Goal: Task Accomplishment & Management: Manage account settings

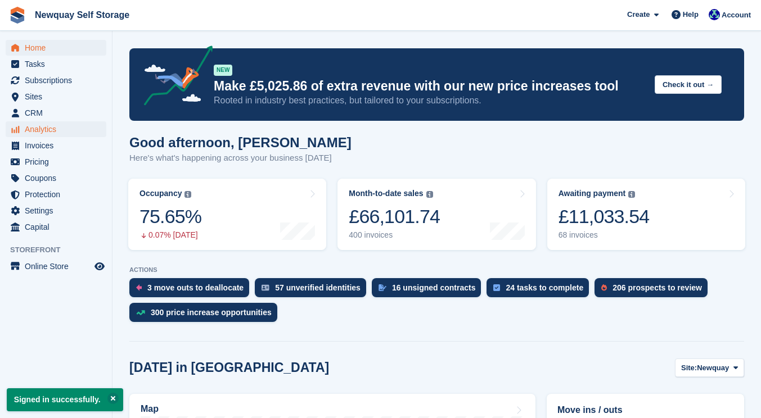
click at [51, 130] on span "Analytics" at bounding box center [58, 129] width 67 height 16
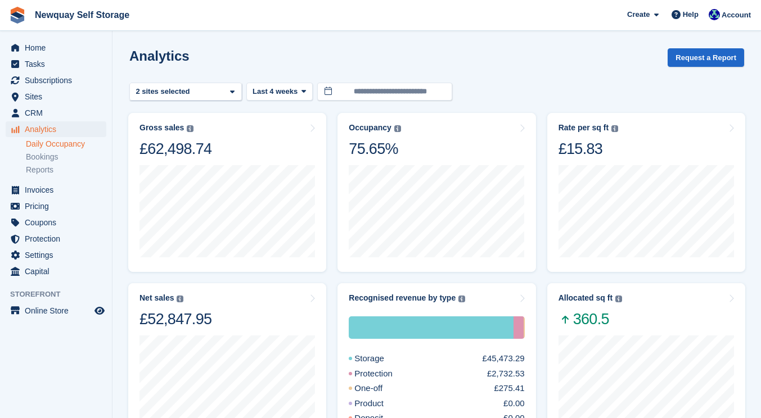
click at [82, 142] on link "Daily Occupancy" at bounding box center [66, 144] width 80 height 11
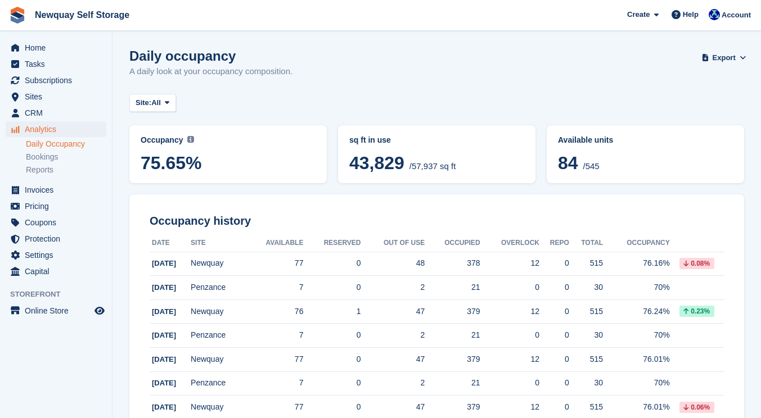
click at [65, 128] on span "Analytics" at bounding box center [58, 129] width 67 height 16
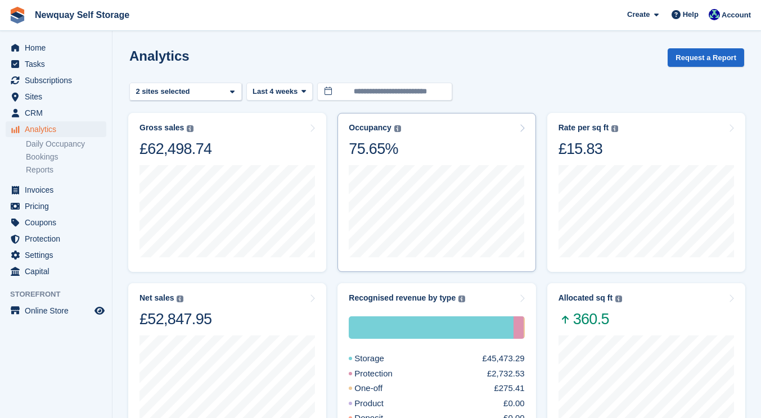
click at [519, 129] on icon at bounding box center [522, 128] width 6 height 9
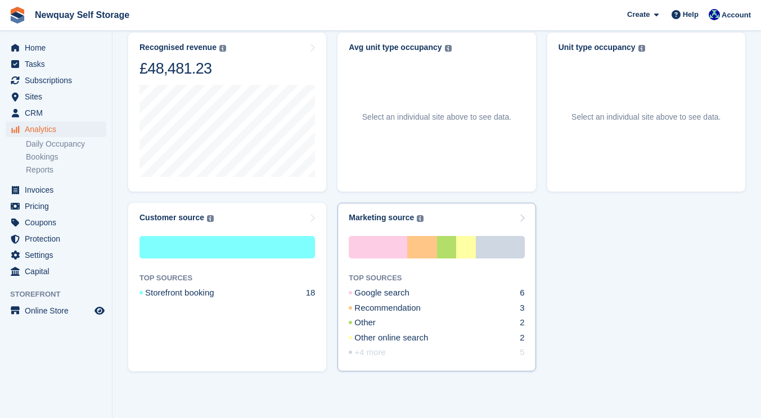
scroll to position [431, 0]
click at [38, 170] on link "Reports" at bounding box center [66, 170] width 80 height 11
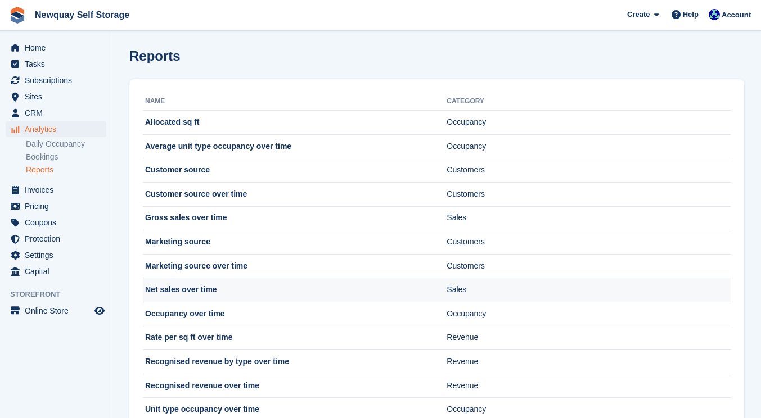
click at [197, 289] on td "Net sales over time" at bounding box center [295, 290] width 304 height 24
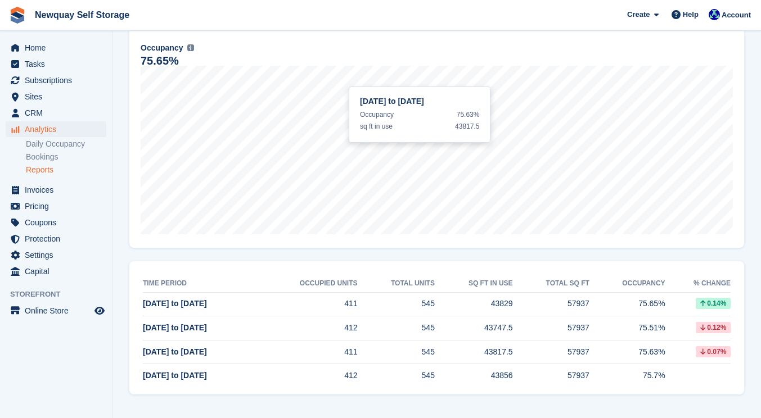
scroll to position [87, 0]
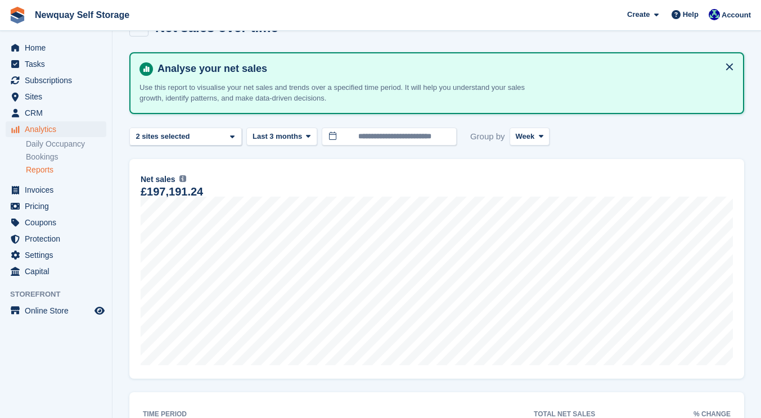
scroll to position [30, 0]
click at [548, 139] on button "Week" at bounding box center [529, 137] width 40 height 19
click at [528, 200] on link "Month" at bounding box center [564, 204] width 98 height 20
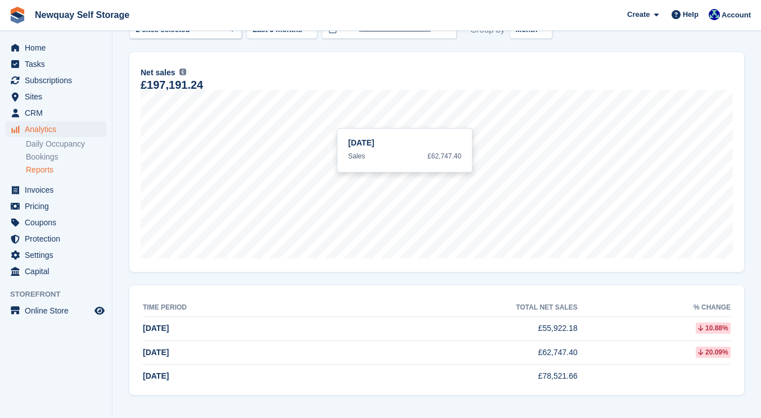
scroll to position [137, 0]
click at [56, 160] on link "Bookings" at bounding box center [66, 157] width 80 height 11
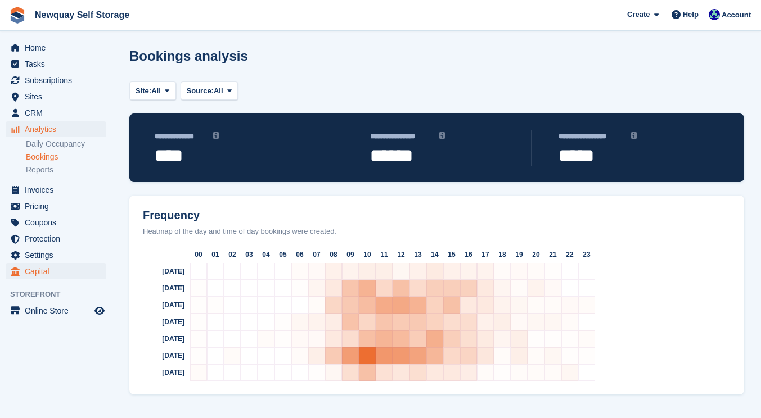
click at [43, 268] on span "Capital" at bounding box center [58, 272] width 67 height 16
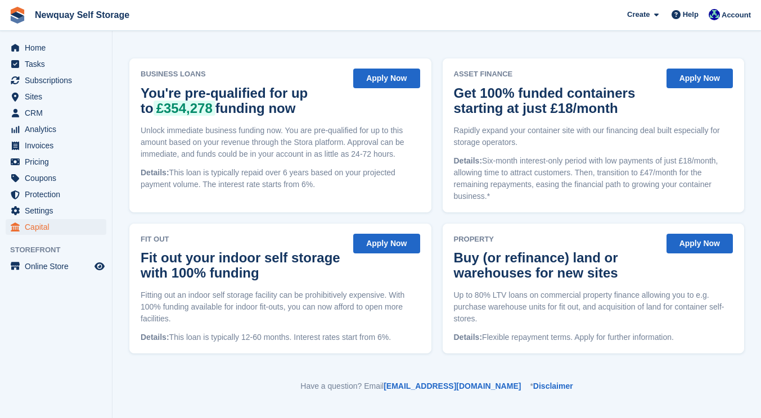
scroll to position [108, 0]
click at [52, 80] on span "Subscriptions" at bounding box center [58, 81] width 67 height 16
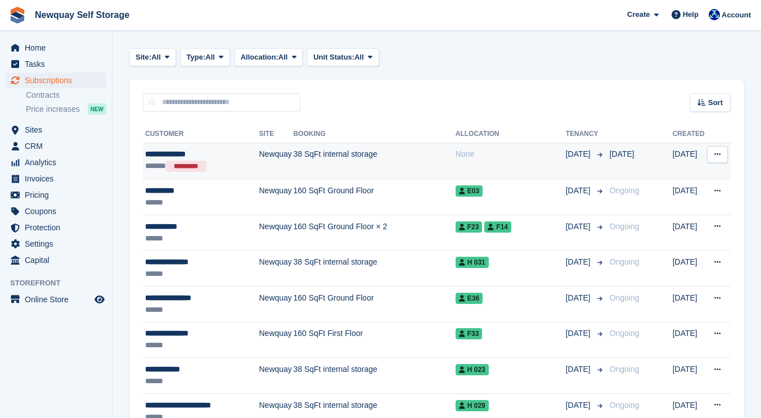
scroll to position [51, 0]
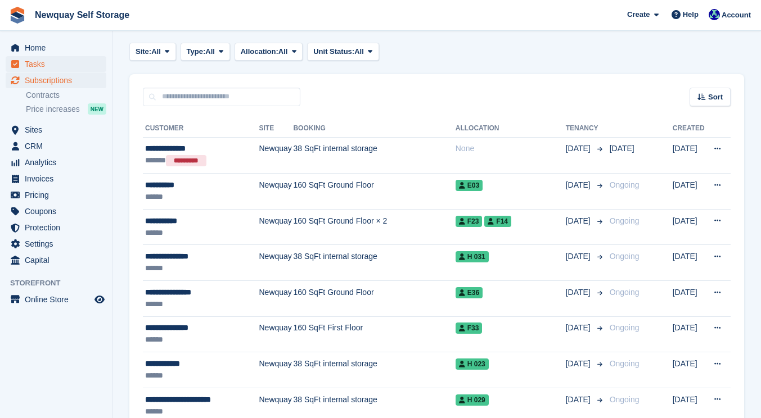
click at [30, 60] on span "Tasks" at bounding box center [58, 64] width 67 height 16
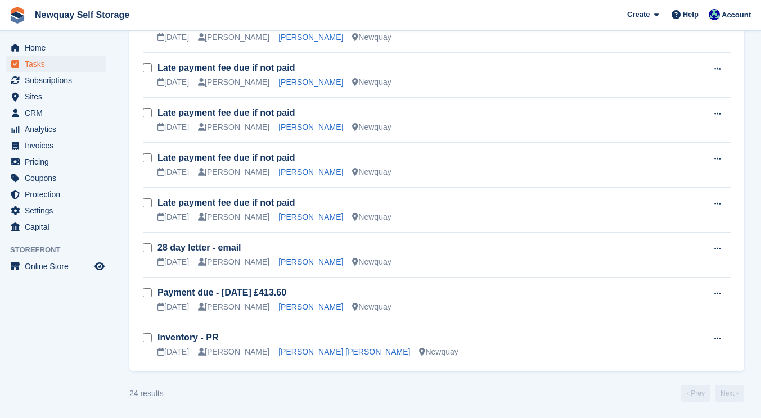
scroll to position [958, 0]
click at [43, 213] on span "Settings" at bounding box center [58, 211] width 67 height 16
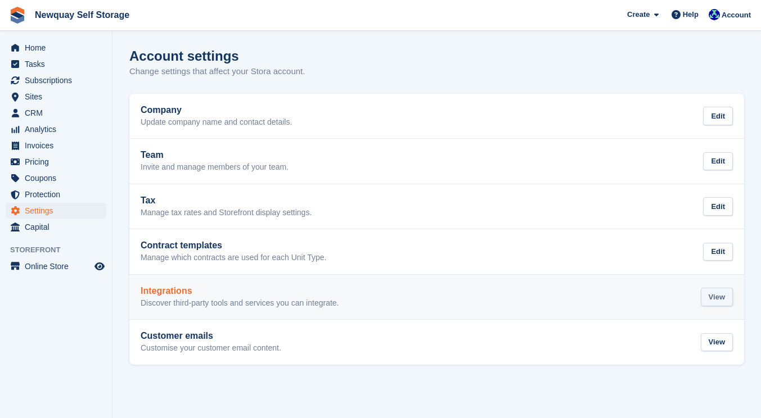
click at [716, 293] on div "View" at bounding box center [717, 297] width 32 height 19
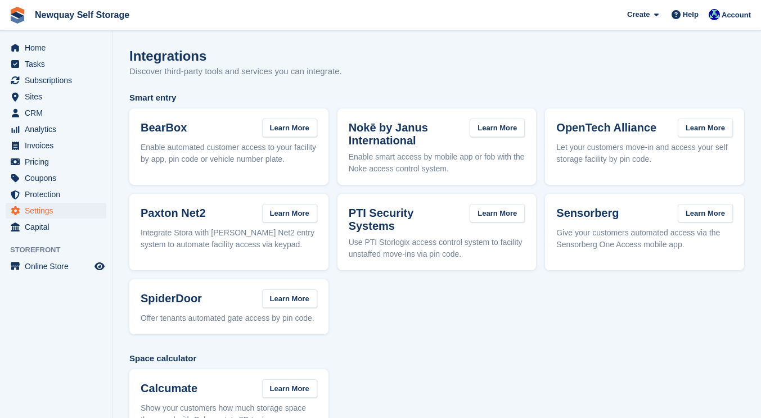
click at [47, 213] on span "Settings" at bounding box center [58, 211] width 67 height 16
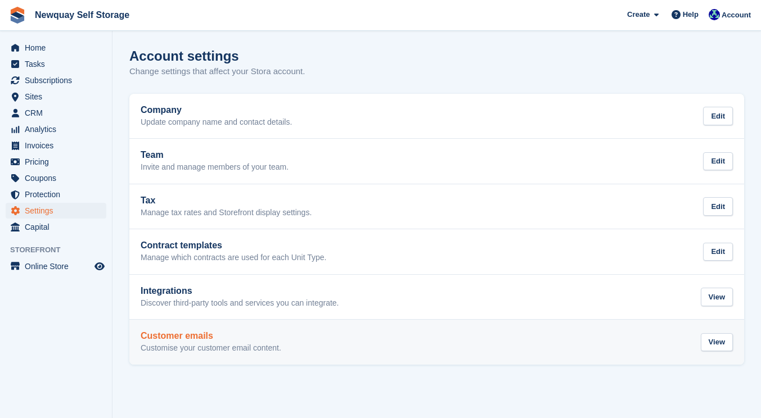
click at [440, 337] on div "Customer emails Customise your customer email content. View" at bounding box center [437, 342] width 592 height 22
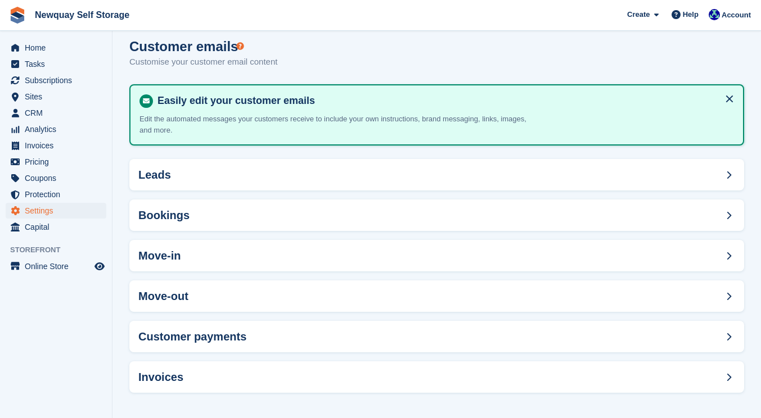
scroll to position [9, 0]
click at [352, 53] on link "Read the guide" at bounding box center [343, 52] width 53 height 9
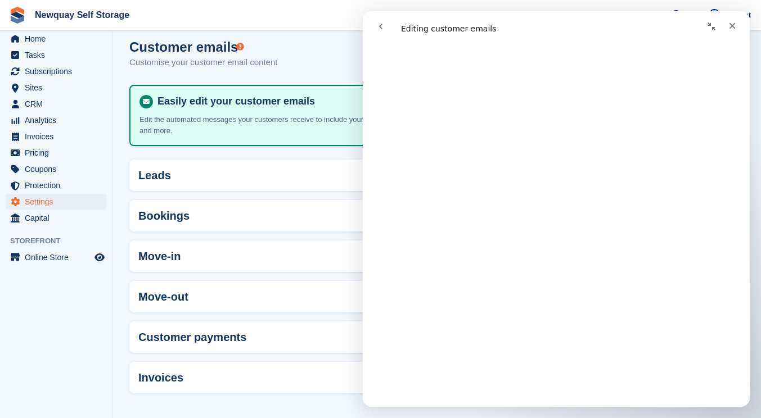
scroll to position [4620, 0]
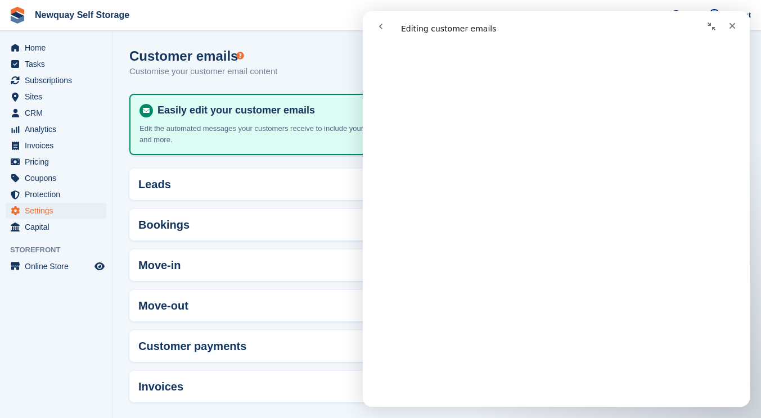
scroll to position [418, 0]
click at [202, 162] on section "Customer emails Customise your customer email content Easily edit your customer…" at bounding box center [436, 214] width 648 height 428
click at [732, 26] on icon "Close" at bounding box center [732, 26] width 6 height 6
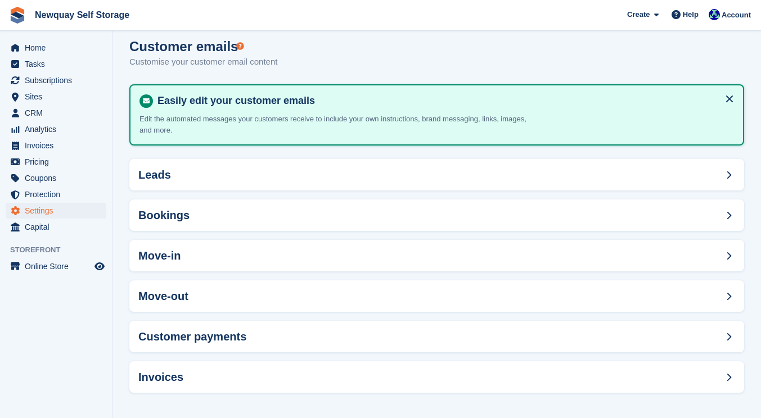
scroll to position [9, 0]
click at [389, 178] on div "Leads" at bounding box center [436, 175] width 615 height 31
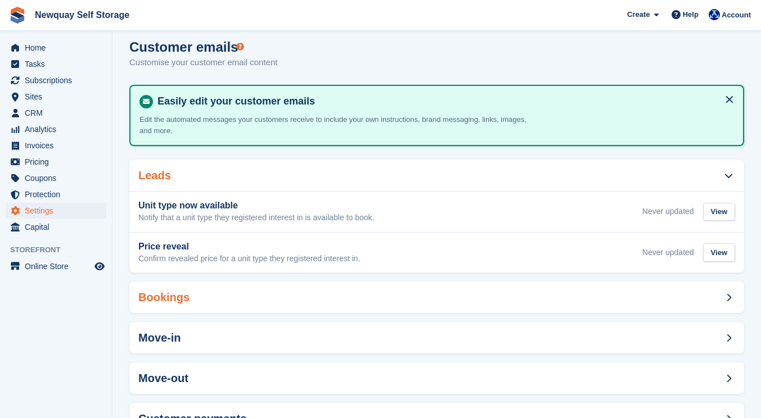
click at [379, 293] on div "Bookings" at bounding box center [436, 297] width 615 height 31
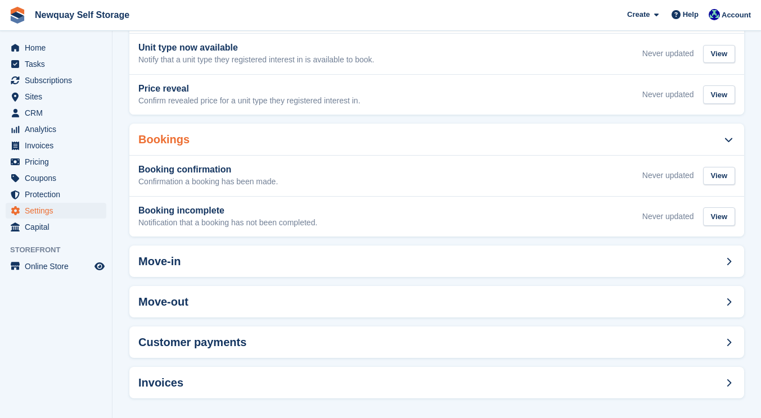
scroll to position [169, 0]
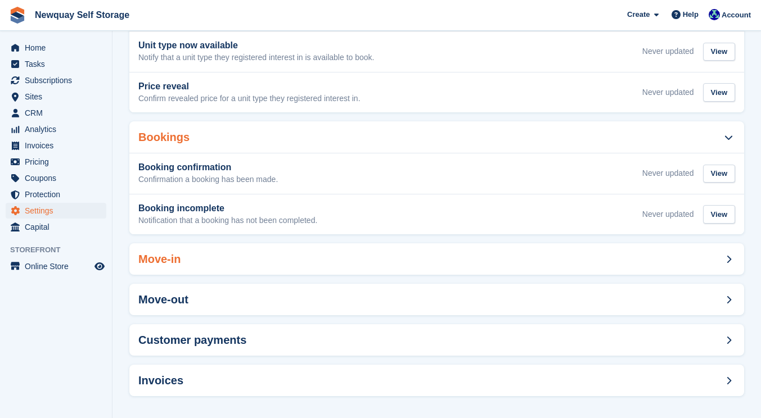
click at [392, 254] on div "Move-in" at bounding box center [436, 258] width 615 height 31
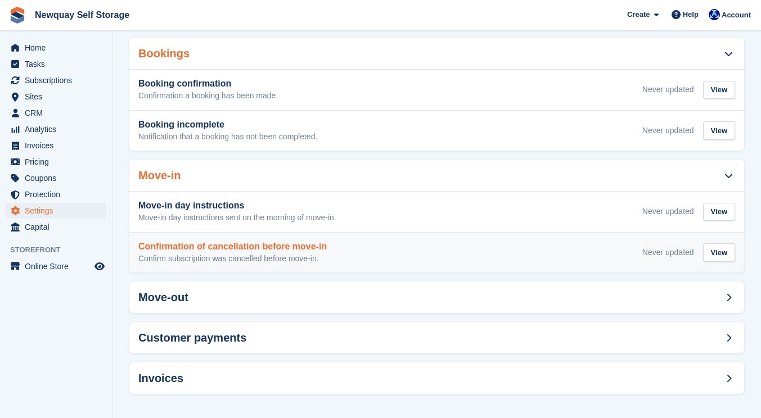
scroll to position [252, 0]
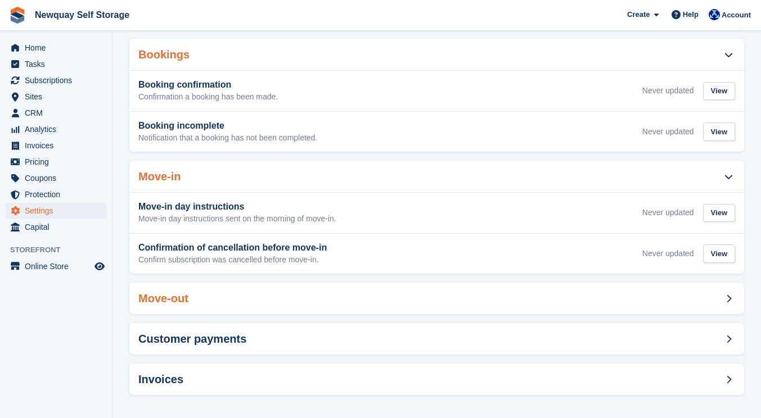
click at [387, 293] on div "Move-out" at bounding box center [436, 298] width 615 height 31
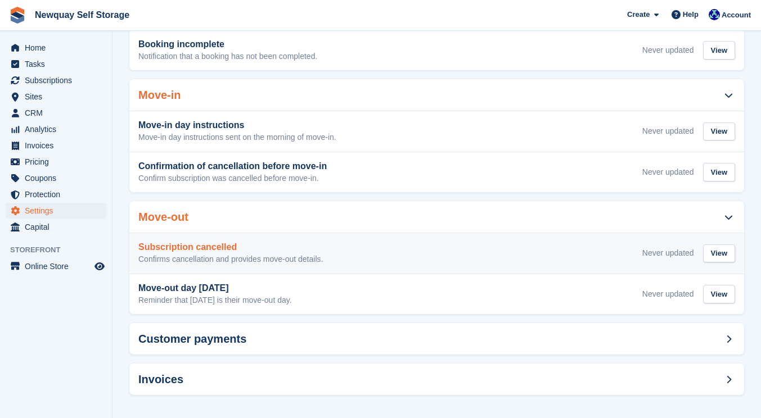
scroll to position [333, 0]
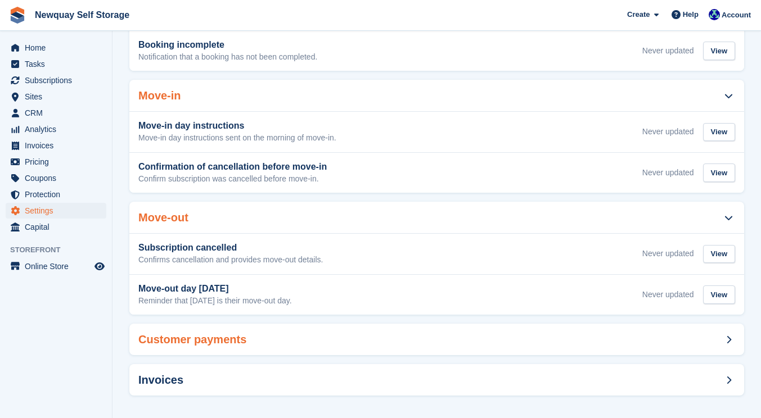
click at [385, 332] on div "Customer payments" at bounding box center [436, 339] width 615 height 31
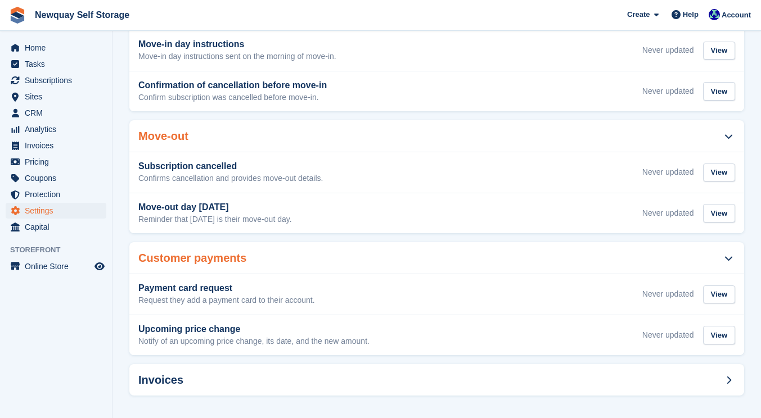
scroll to position [414, 0]
click at [432, 375] on div "Invoices" at bounding box center [436, 380] width 615 height 31
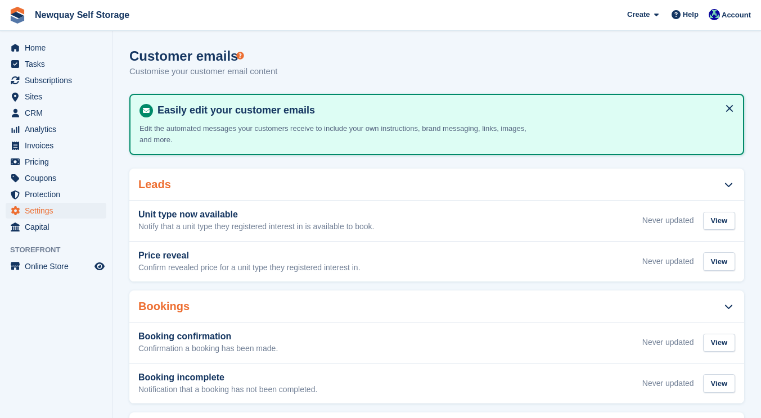
scroll to position [0, 0]
click at [639, 15] on span "Create" at bounding box center [638, 14] width 22 height 11
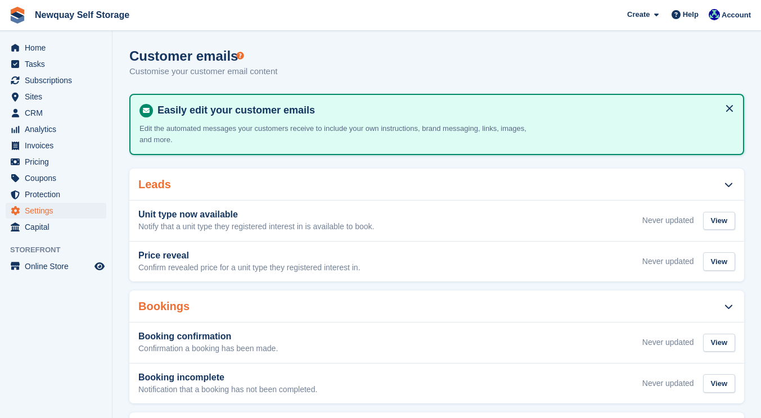
click at [50, 209] on span "Settings" at bounding box center [58, 211] width 67 height 16
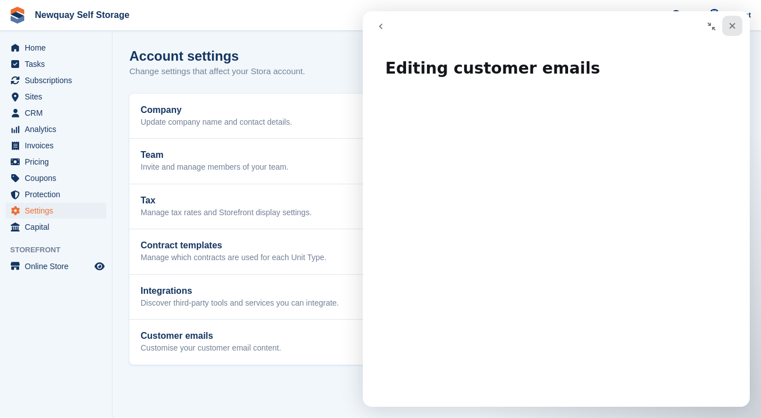
click at [729, 23] on icon "Close" at bounding box center [732, 25] width 9 height 9
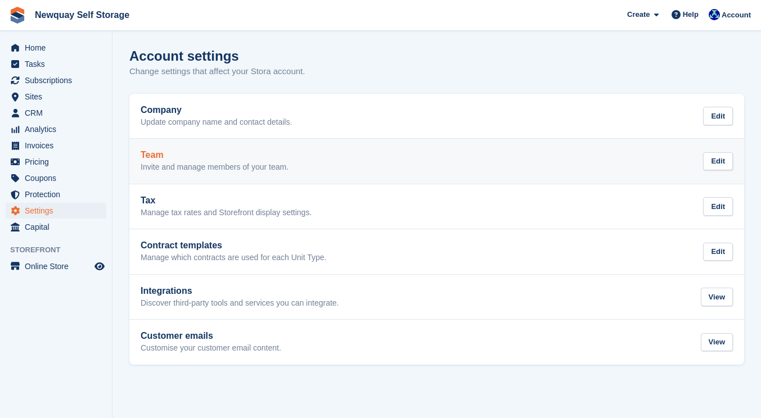
click at [412, 162] on div "Team Invite and manage members of your team. Edit" at bounding box center [437, 161] width 592 height 22
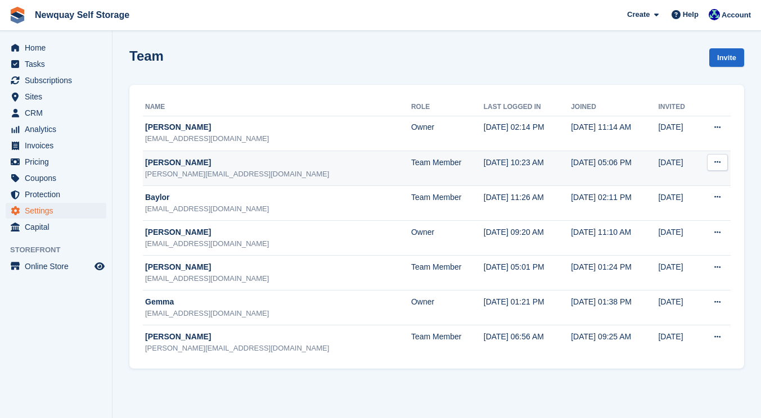
click at [715, 164] on icon at bounding box center [717, 162] width 6 height 7
click at [665, 210] on p "Delete team member" at bounding box center [674, 208] width 98 height 15
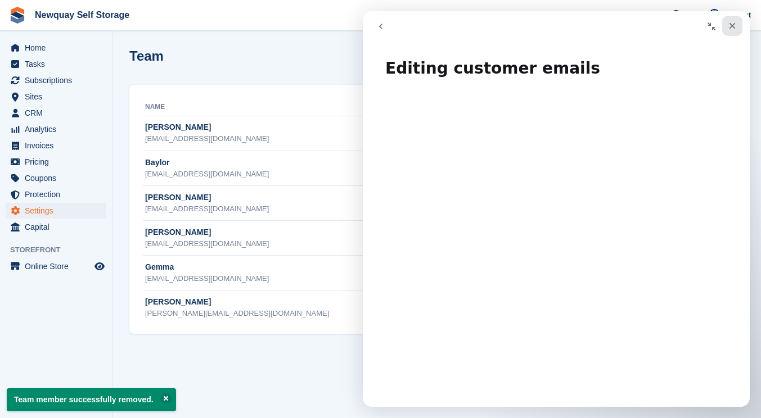
click at [732, 28] on icon "Close" at bounding box center [732, 25] width 9 height 9
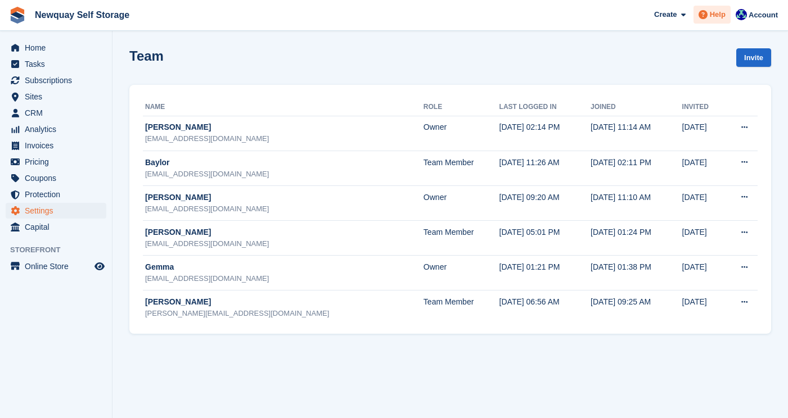
click at [721, 13] on span "Help" at bounding box center [718, 14] width 16 height 11
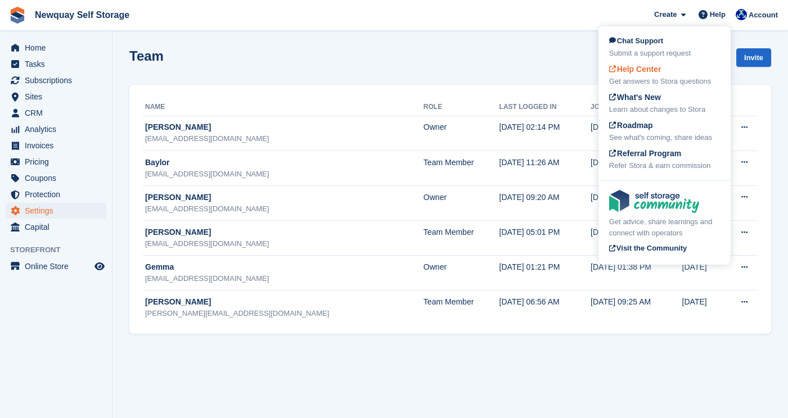
click at [626, 74] on span "Help Center" at bounding box center [635, 69] width 52 height 9
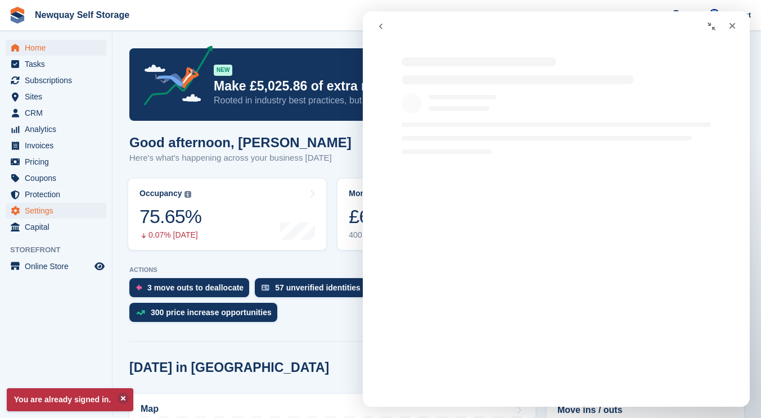
click at [57, 209] on span "Settings" at bounding box center [58, 211] width 67 height 16
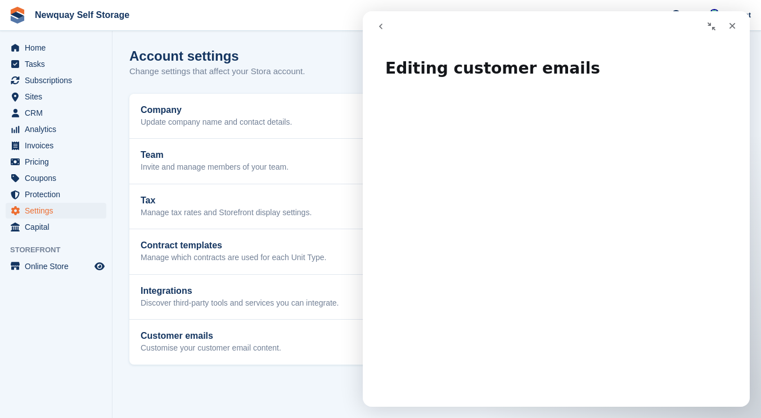
click at [383, 24] on icon "go back" at bounding box center [380, 26] width 9 height 9
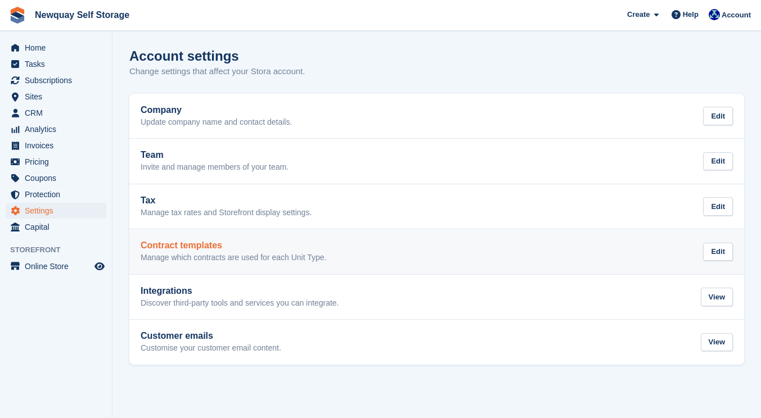
click at [283, 245] on h2 "Contract templates" at bounding box center [234, 246] width 186 height 10
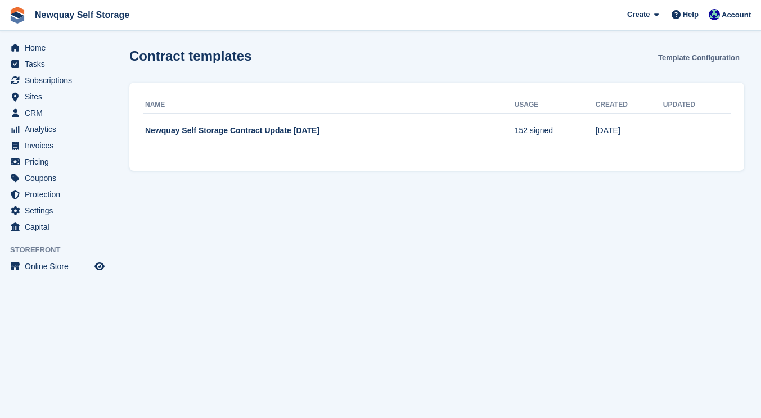
click at [706, 58] on link "Template Configuration" at bounding box center [698, 57] width 91 height 19
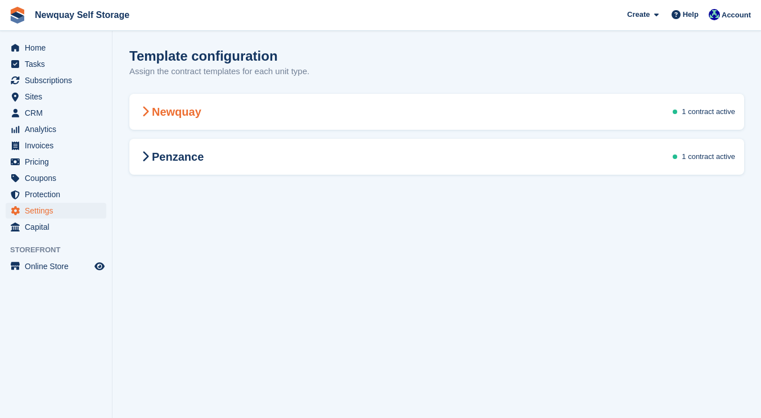
click at [367, 109] on div "Newquay 1 contract active" at bounding box center [436, 111] width 615 height 31
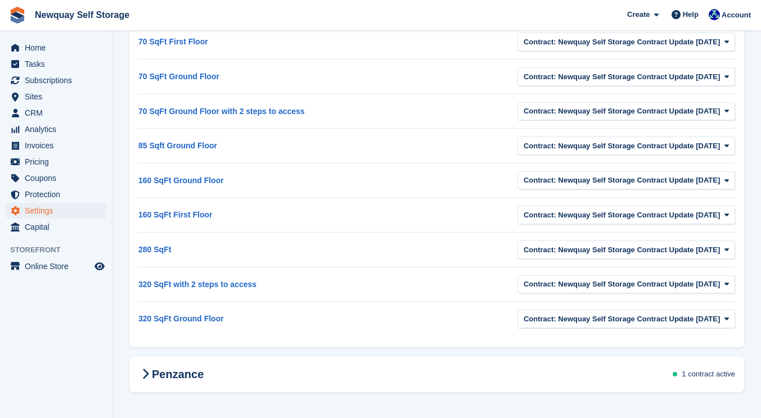
scroll to position [470, 0]
click at [265, 373] on div "Penzance 1 contract active" at bounding box center [436, 374] width 615 height 31
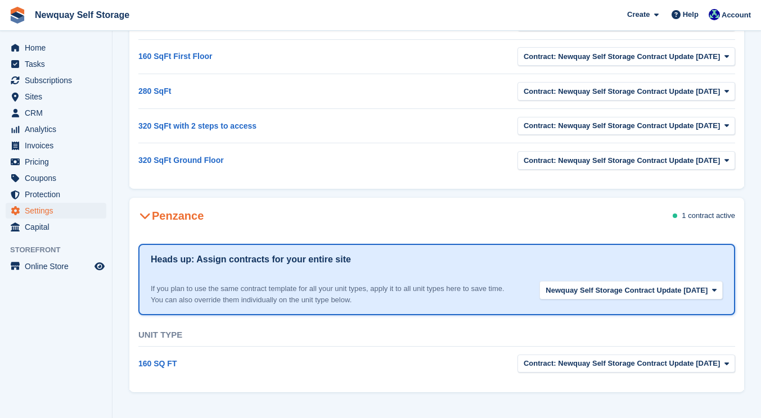
scroll to position [638, 0]
click at [586, 285] on span "Newquay Self Storage Contract Update Jul 16 2024" at bounding box center [626, 290] width 162 height 11
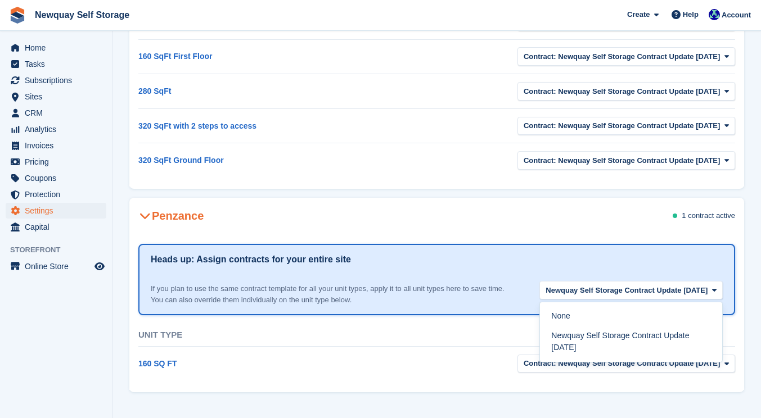
click at [480, 244] on section "Heads up: Assign contracts for your entire site If you plan to use the same con…" at bounding box center [436, 279] width 597 height 71
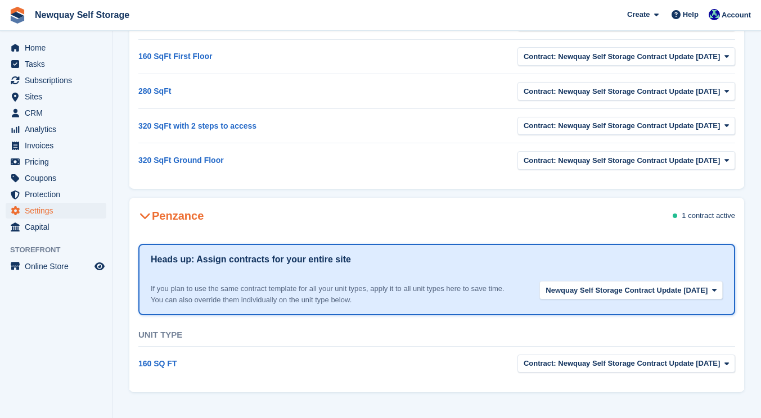
scroll to position [632, 0]
click at [527, 160] on span "Contract: Newquay Self Storage Contract Update Jul 16 2024" at bounding box center [622, 160] width 196 height 11
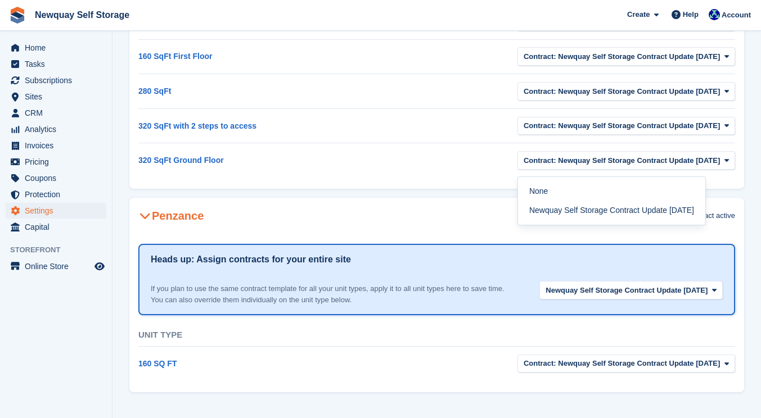
click at [412, 170] on td "320 SqFt Ground Floor" at bounding box center [287, 160] width 299 height 34
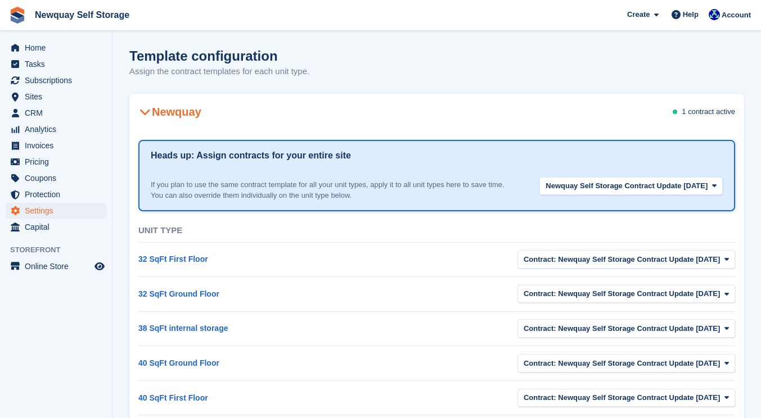
scroll to position [0, 0]
click at [698, 110] on span "1 contract" at bounding box center [698, 111] width 32 height 8
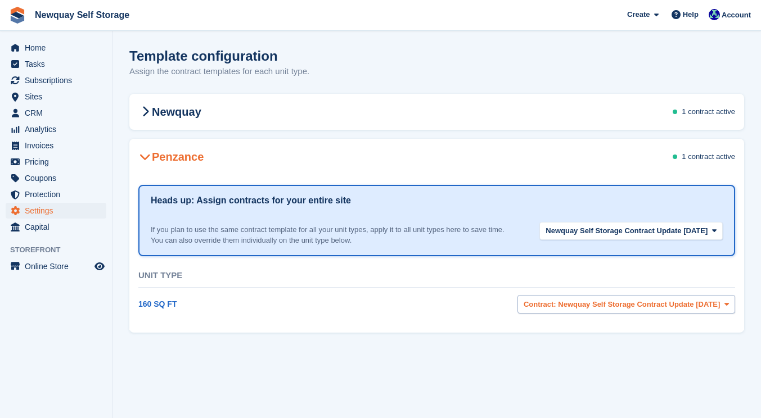
click at [533, 310] on span "Contract: Newquay Self Storage Contract Update Jul 16 2024" at bounding box center [622, 304] width 196 height 11
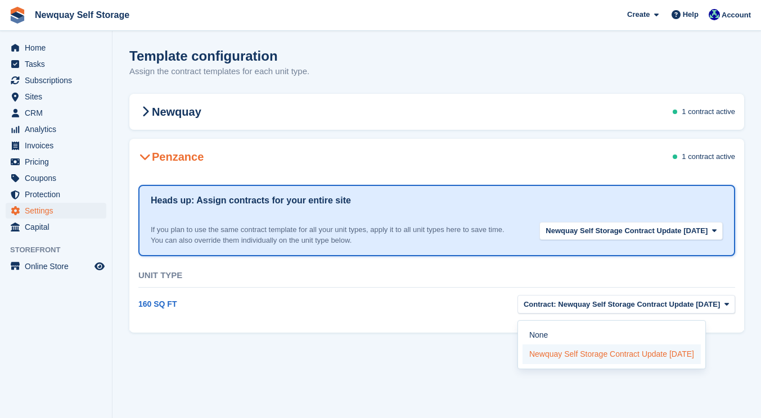
click at [539, 362] on label "Newquay Self Storage Contract Update Jul 16 2024" at bounding box center [611, 355] width 178 height 20
click at [360, 159] on div "Penzance 1 contract active" at bounding box center [436, 156] width 615 height 31
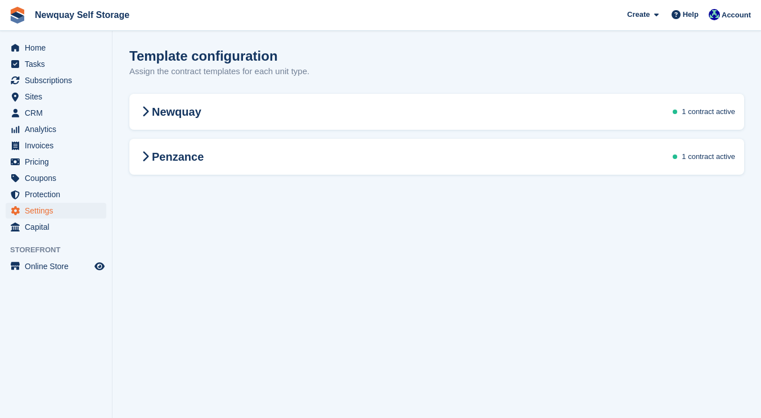
click at [39, 207] on span "Settings" at bounding box center [58, 211] width 67 height 16
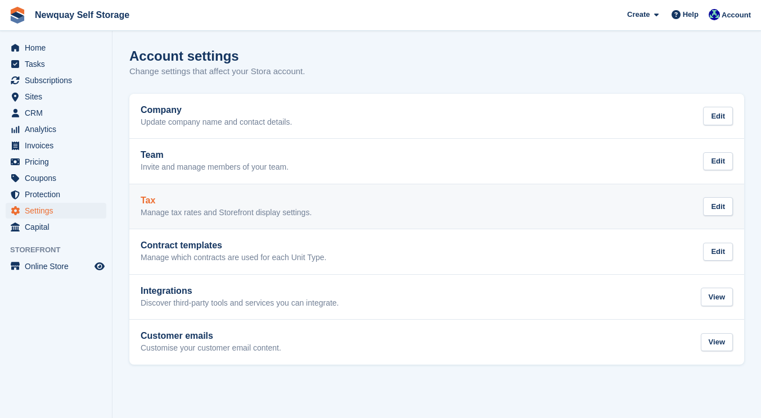
click at [340, 206] on div "Tax Manage tax rates and Storefront display settings. Edit" at bounding box center [437, 207] width 592 height 22
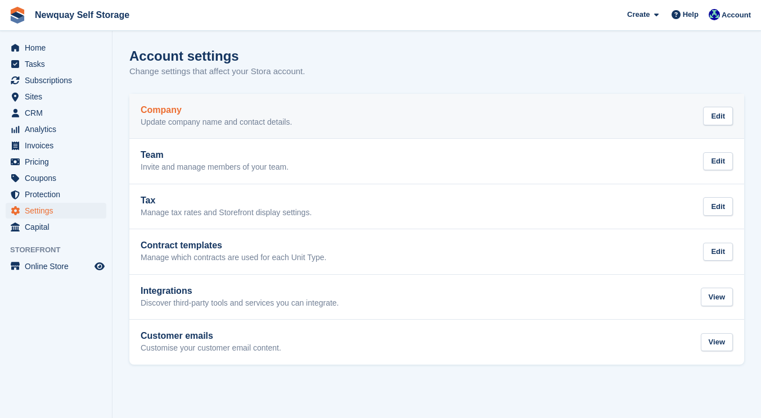
click at [195, 118] on p "Update company name and contact details." at bounding box center [216, 123] width 151 height 10
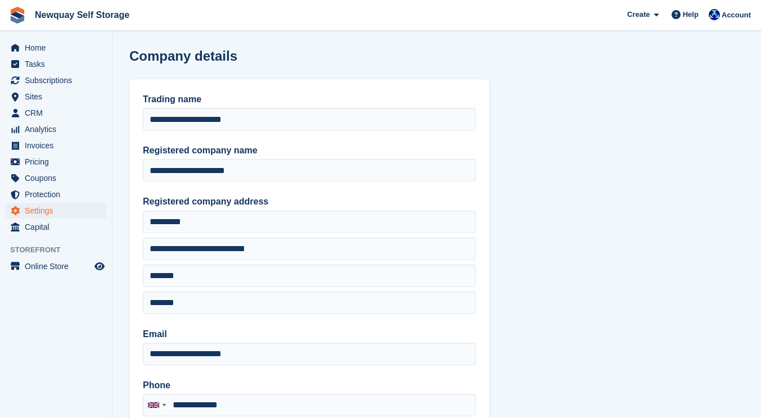
type input "**********"
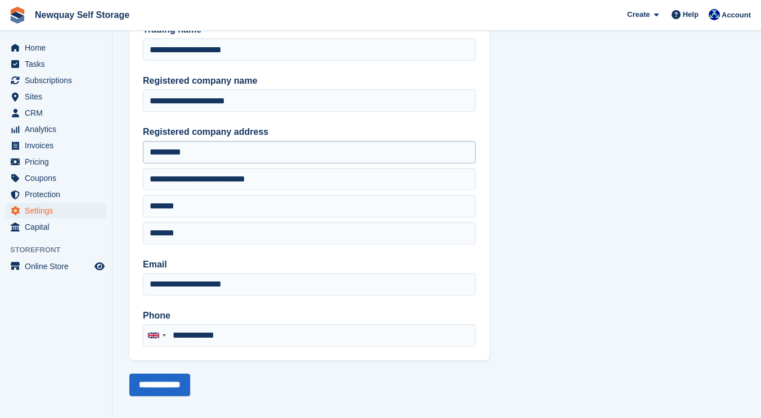
scroll to position [71, 0]
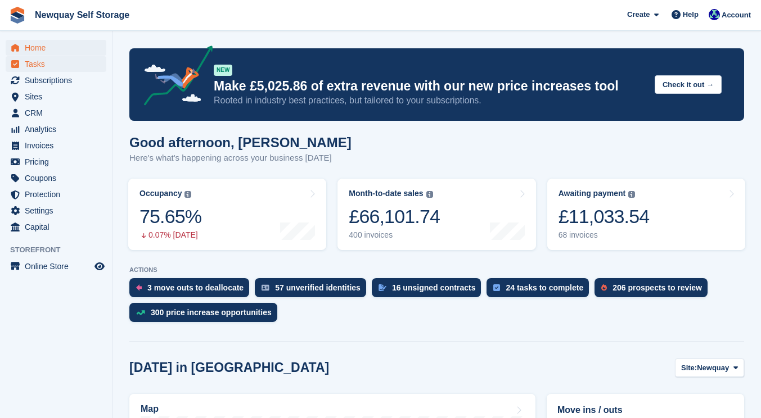
click at [41, 66] on span "Tasks" at bounding box center [58, 64] width 67 height 16
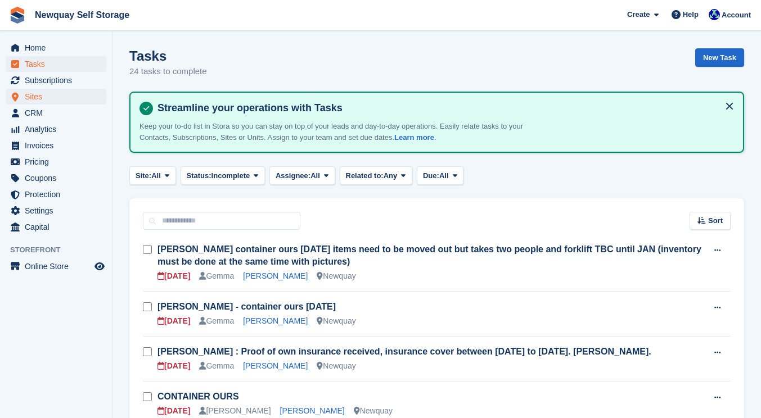
click at [43, 96] on span "Sites" at bounding box center [58, 97] width 67 height 16
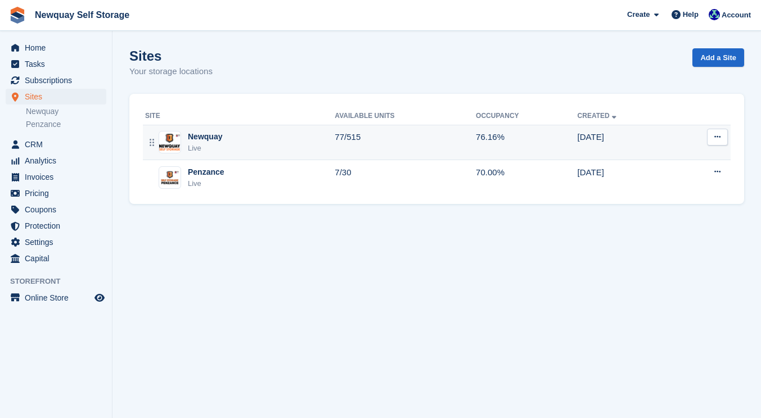
click at [284, 138] on div "Newquay Live" at bounding box center [239, 142] width 189 height 23
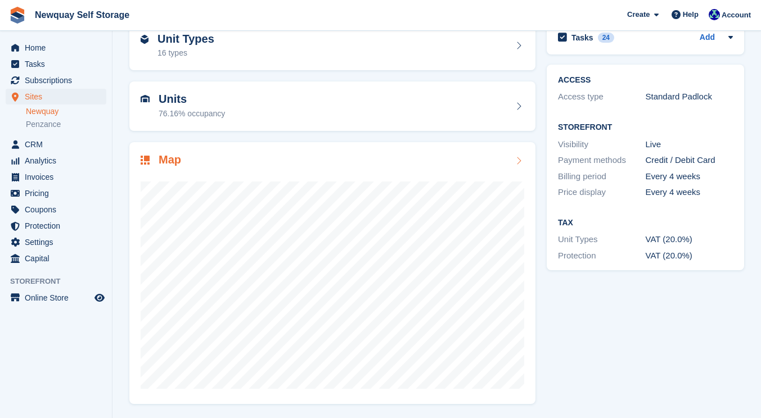
scroll to position [61, 0]
click at [516, 160] on icon at bounding box center [518, 161] width 11 height 9
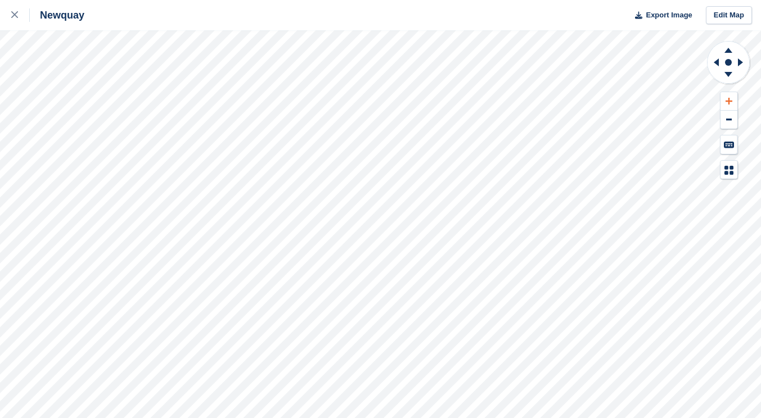
click at [724, 105] on button at bounding box center [728, 101] width 17 height 19
click at [15, 13] on icon at bounding box center [14, 14] width 7 height 7
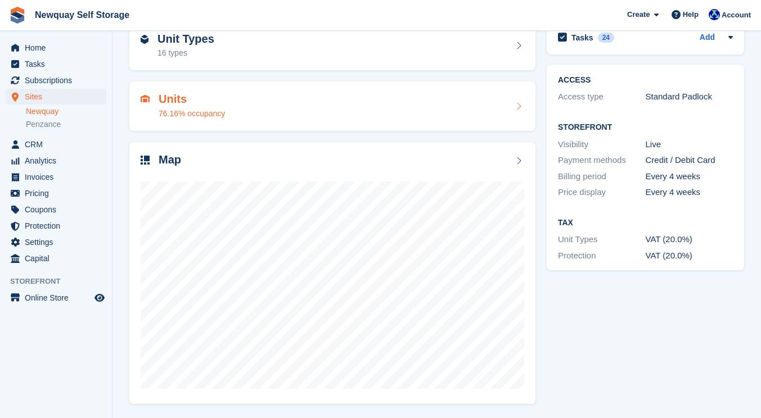
scroll to position [61, 0]
click at [48, 125] on link "Penzance" at bounding box center [66, 124] width 80 height 11
click at [57, 113] on link "Newquay" at bounding box center [66, 111] width 80 height 11
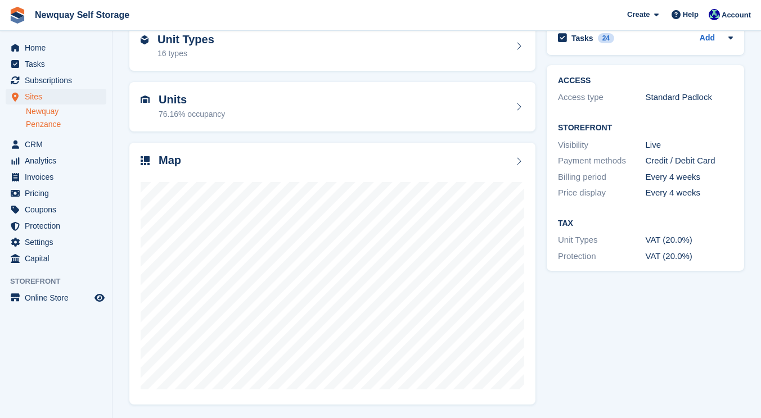
click at [55, 124] on link "Penzance" at bounding box center [66, 124] width 80 height 11
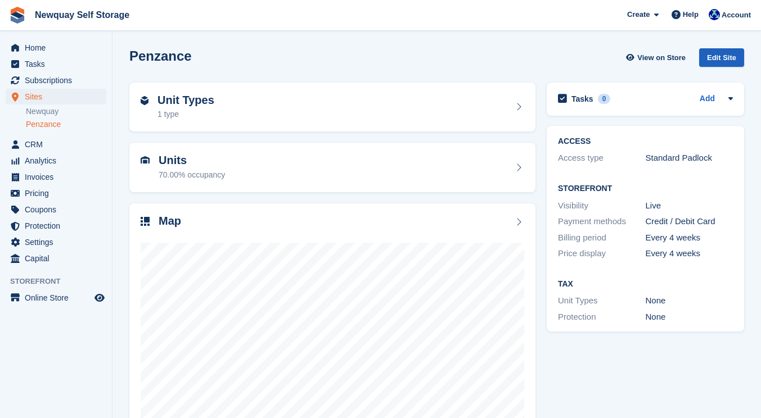
click at [726, 57] on div "Edit Site" at bounding box center [721, 57] width 45 height 19
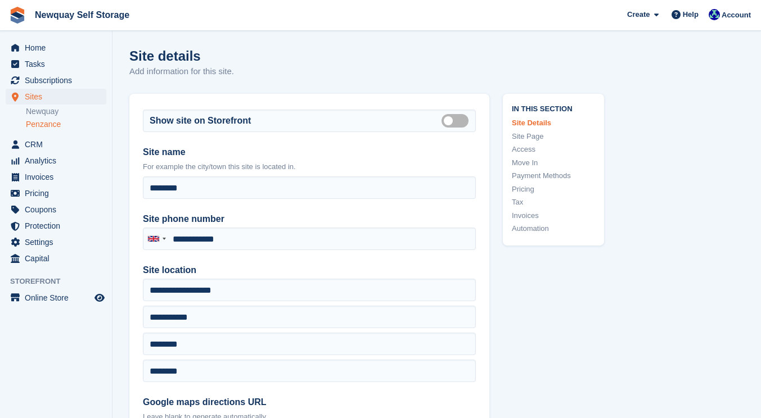
click at [522, 198] on link "Tax" at bounding box center [553, 202] width 83 height 11
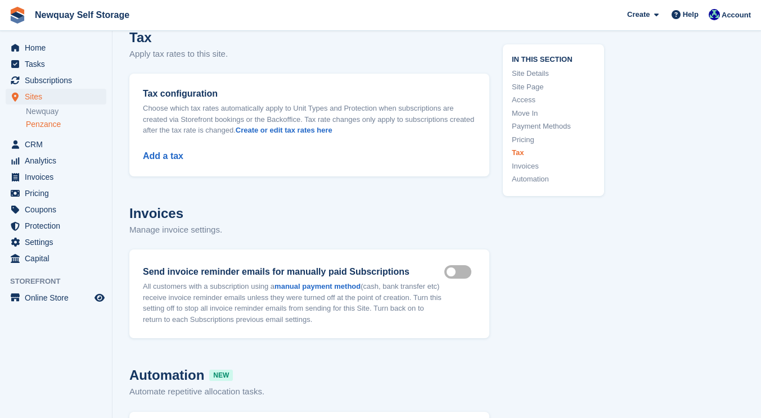
click at [173, 159] on div "Add a tax" at bounding box center [309, 149] width 333 height 27
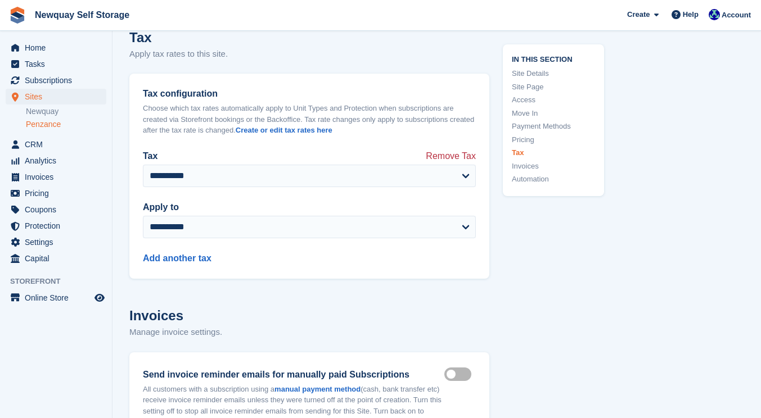
click at [434, 199] on fieldset "**********" at bounding box center [309, 187] width 333 height 102
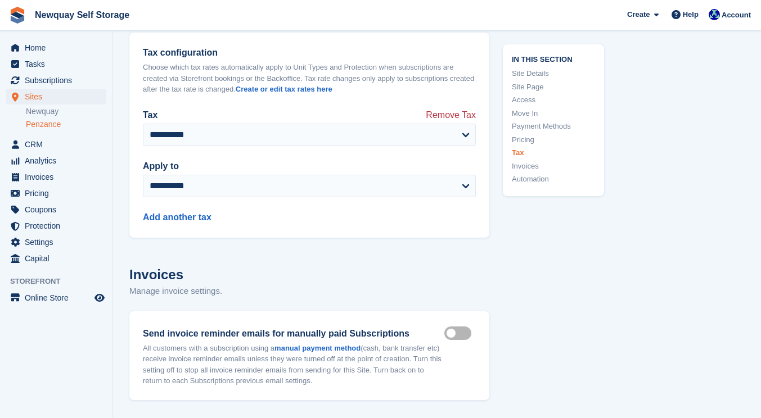
scroll to position [4240, 0]
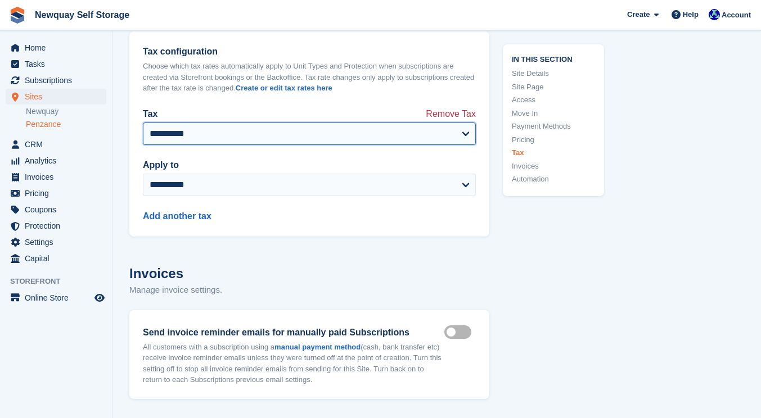
select select "***"
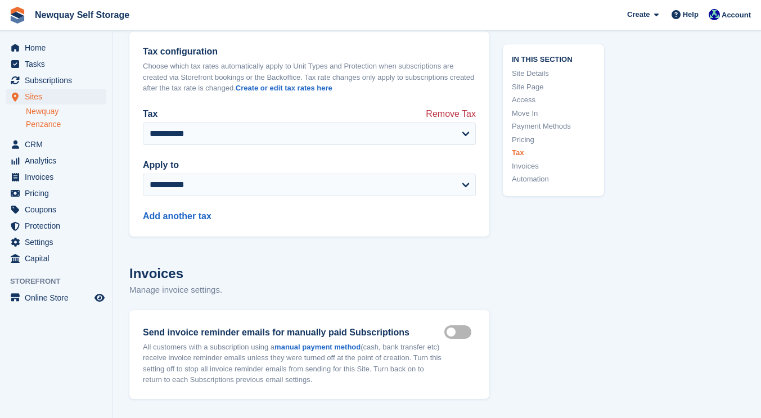
click at [63, 112] on link "Newquay" at bounding box center [66, 111] width 80 height 11
click at [50, 112] on link "Newquay" at bounding box center [66, 111] width 80 height 11
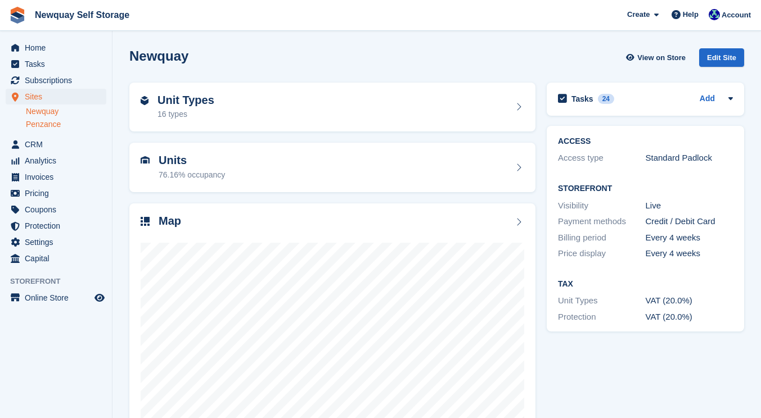
click at [46, 124] on link "Penzance" at bounding box center [66, 124] width 80 height 11
click at [50, 193] on span "Pricing" at bounding box center [58, 194] width 67 height 16
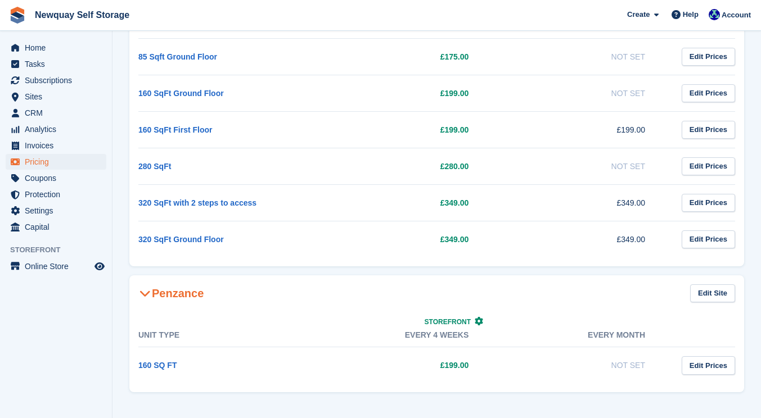
scroll to position [538, 0]
click at [704, 370] on link "Edit Prices" at bounding box center [708, 366] width 53 height 19
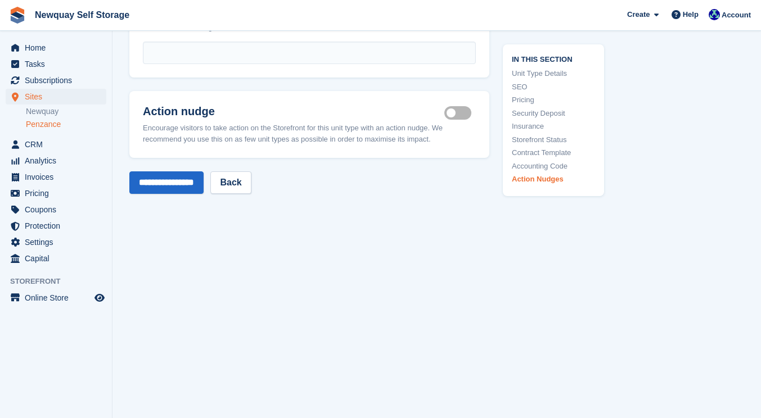
scroll to position [2051, 0]
click at [250, 173] on link "Back" at bounding box center [230, 183] width 40 height 22
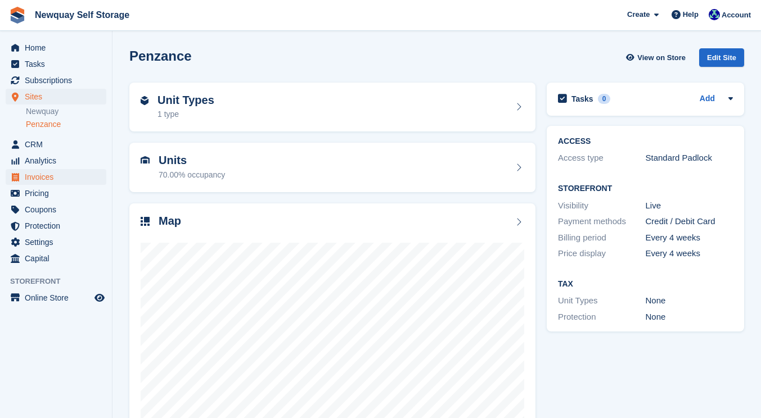
click at [43, 176] on span "Invoices" at bounding box center [58, 177] width 67 height 16
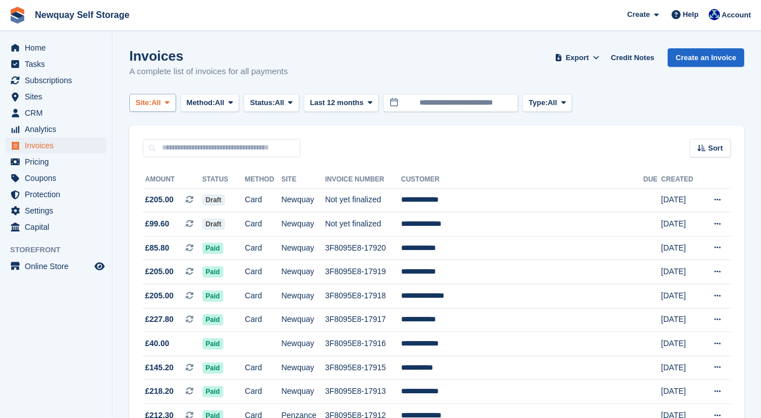
click at [169, 103] on icon at bounding box center [167, 102] width 4 height 7
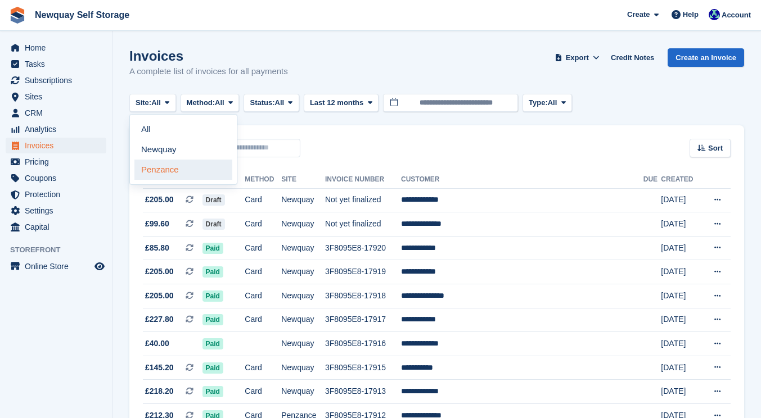
click at [166, 168] on link "Penzance" at bounding box center [183, 170] width 98 height 20
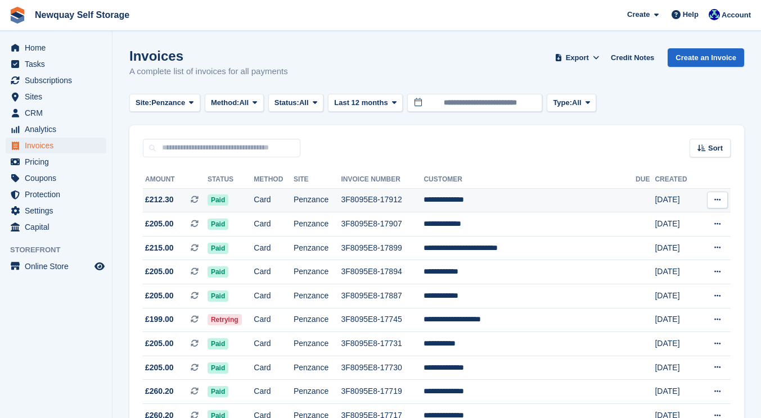
click at [341, 201] on td "Penzance" at bounding box center [318, 200] width 48 height 24
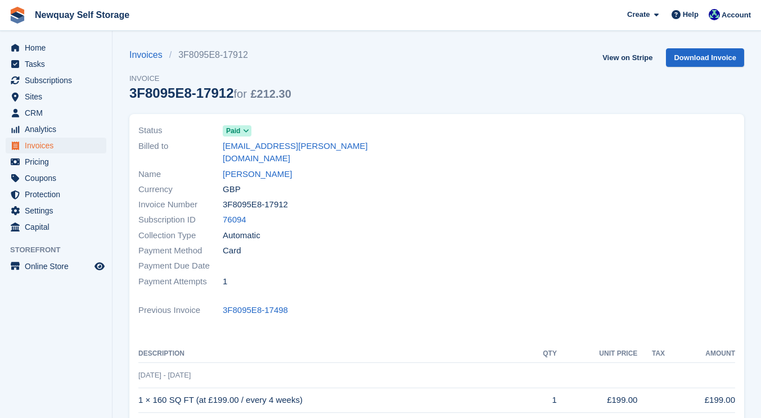
click at [61, 145] on span "Invoices" at bounding box center [58, 146] width 67 height 16
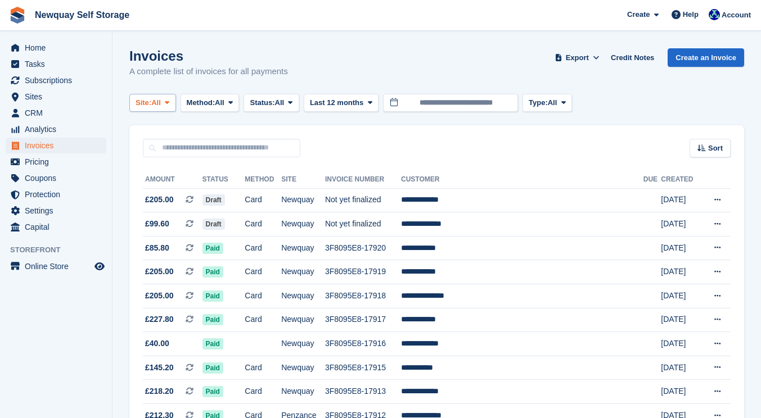
click at [172, 103] on span at bounding box center [167, 102] width 9 height 9
click at [167, 146] on link "Newquay" at bounding box center [183, 149] width 98 height 20
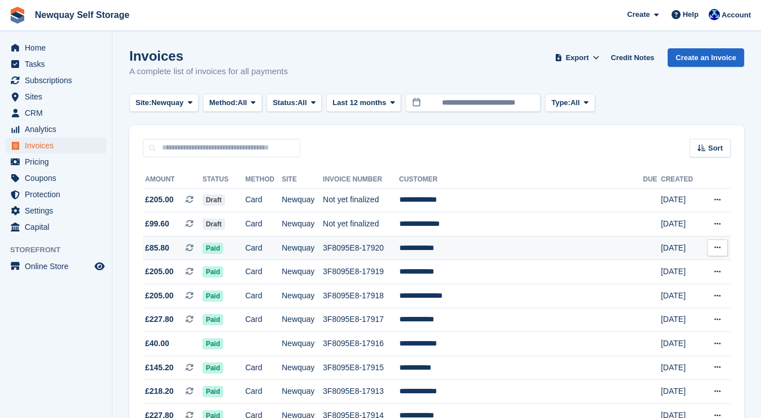
click at [282, 249] on td "Card" at bounding box center [263, 248] width 37 height 24
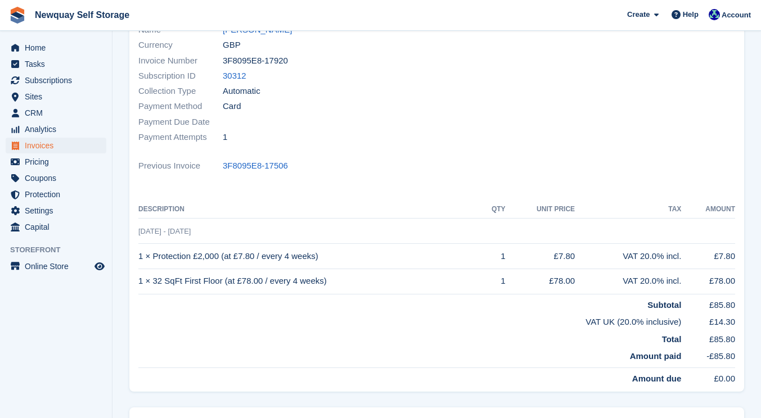
scroll to position [136, 0]
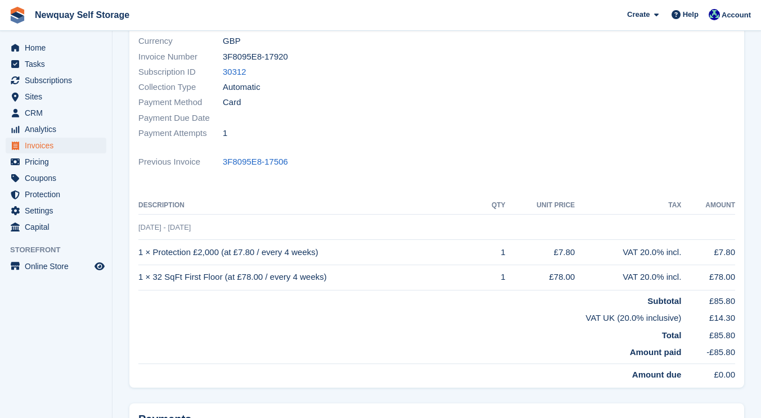
click at [78, 146] on span "Invoices" at bounding box center [58, 146] width 67 height 16
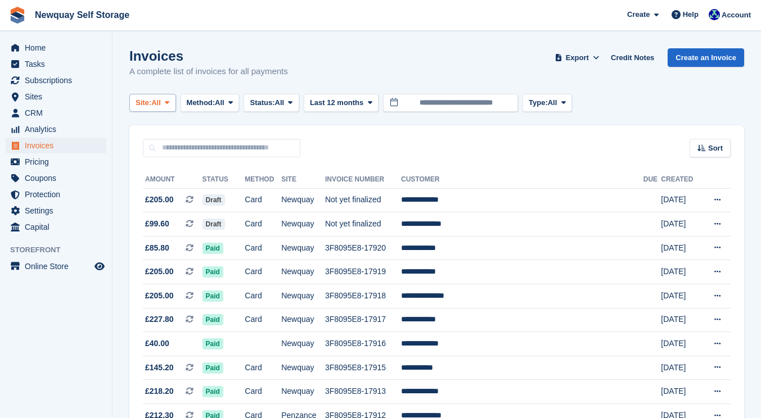
click at [172, 103] on span at bounding box center [167, 102] width 9 height 9
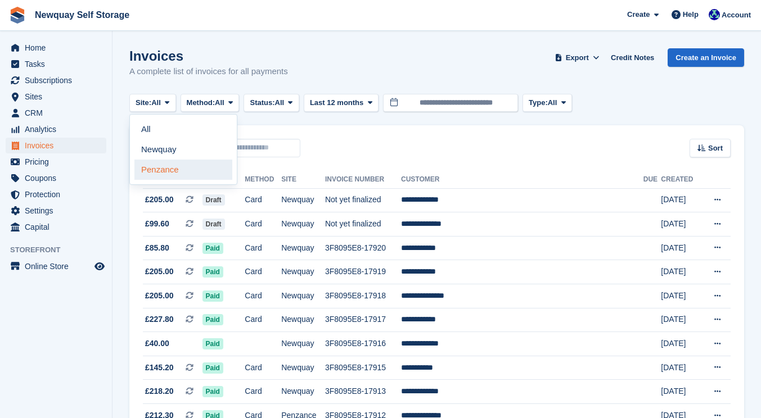
click at [166, 169] on link "Penzance" at bounding box center [183, 170] width 98 height 20
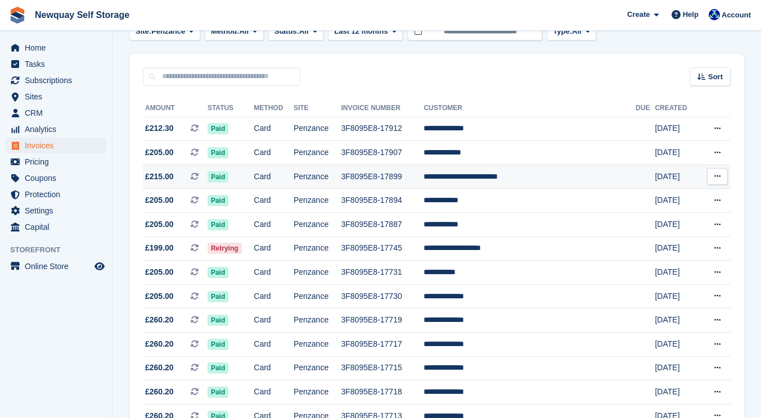
scroll to position [70, 0]
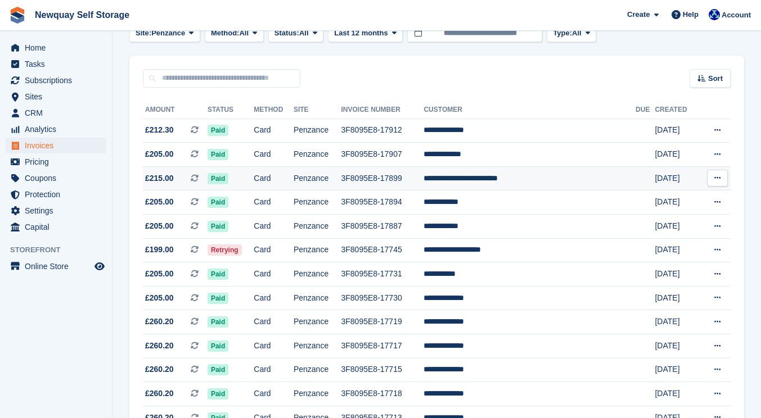
click at [339, 181] on td "Penzance" at bounding box center [318, 178] width 48 height 24
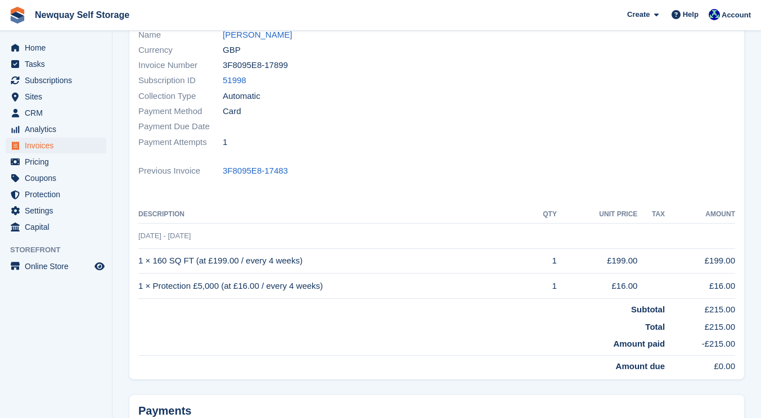
scroll to position [150, 0]
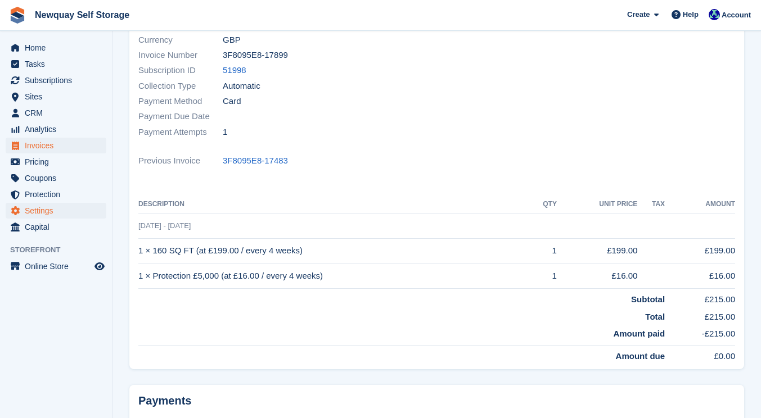
click at [44, 210] on span "Settings" at bounding box center [58, 211] width 67 height 16
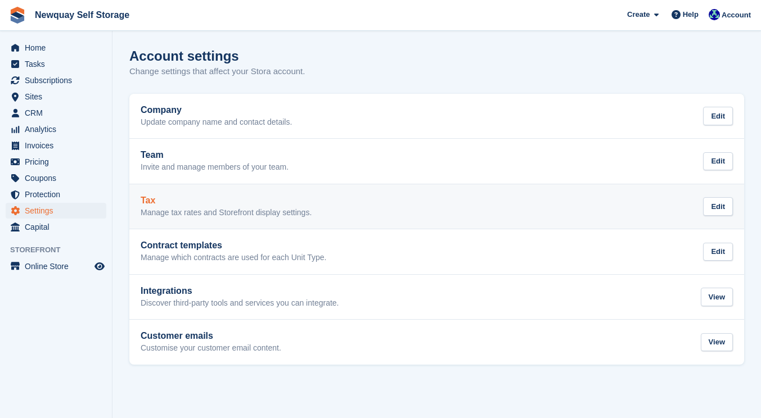
click at [241, 205] on div "Tax Manage tax rates and Storefront display settings." at bounding box center [226, 207] width 171 height 22
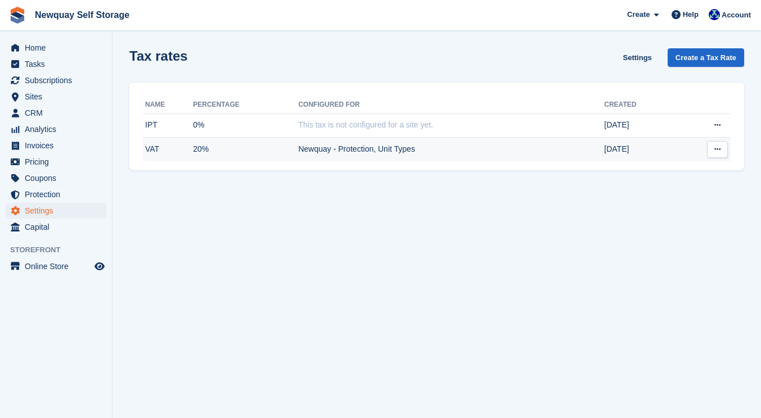
click at [715, 149] on icon at bounding box center [717, 149] width 6 height 7
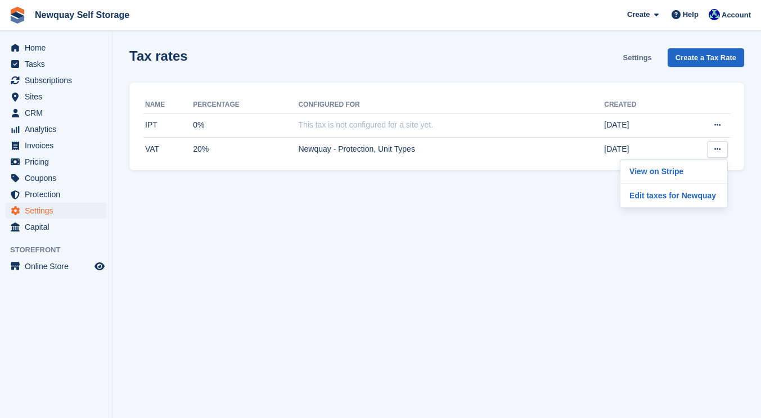
click at [635, 55] on link "Settings" at bounding box center [638, 57] width 38 height 19
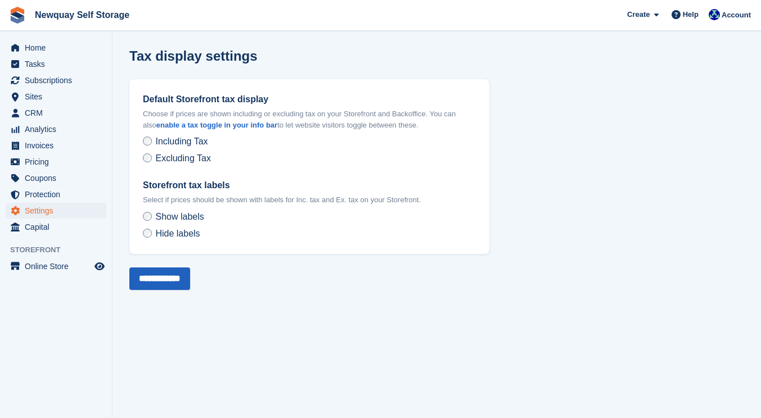
click at [175, 280] on input "**********" at bounding box center [159, 279] width 61 height 22
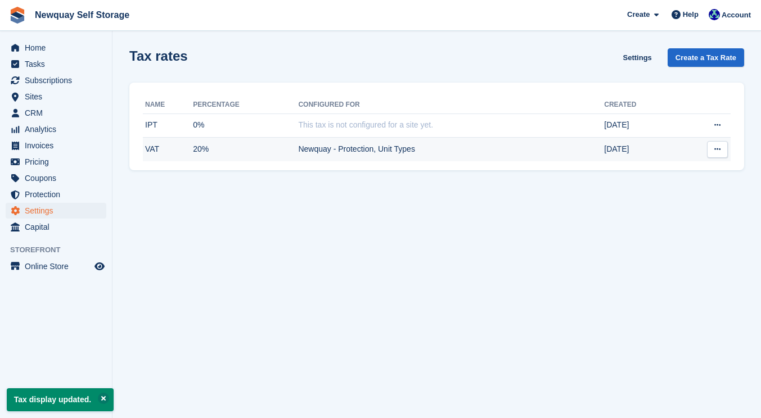
click at [711, 148] on button at bounding box center [717, 149] width 21 height 17
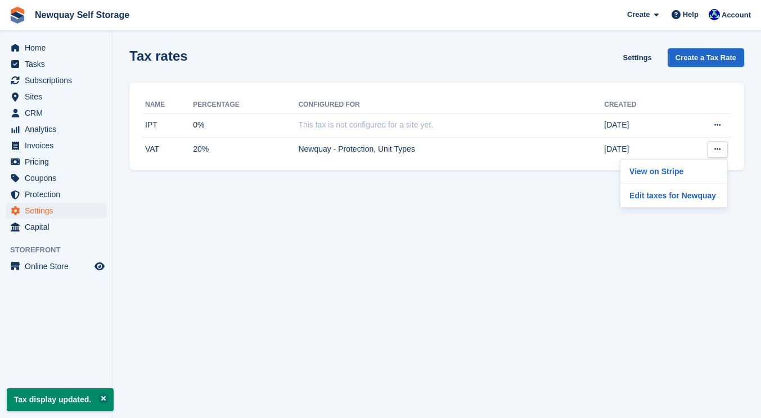
click at [537, 193] on section "Tax display updated. Tax rates Settings Create a Tax Rate Name Percentage Confi…" at bounding box center [436, 209] width 648 height 418
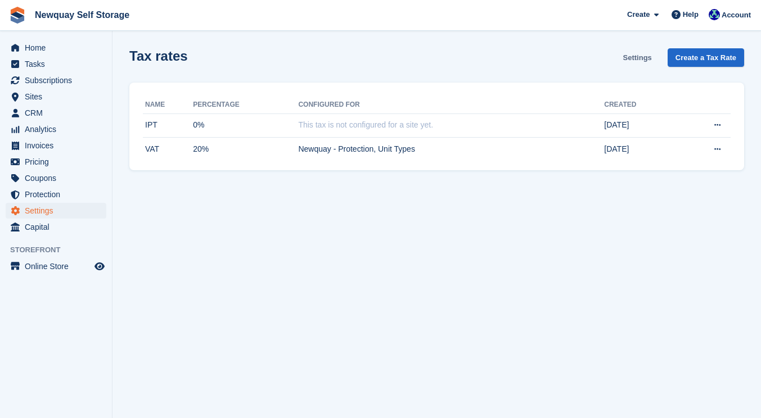
click at [624, 58] on link "Settings" at bounding box center [638, 57] width 38 height 19
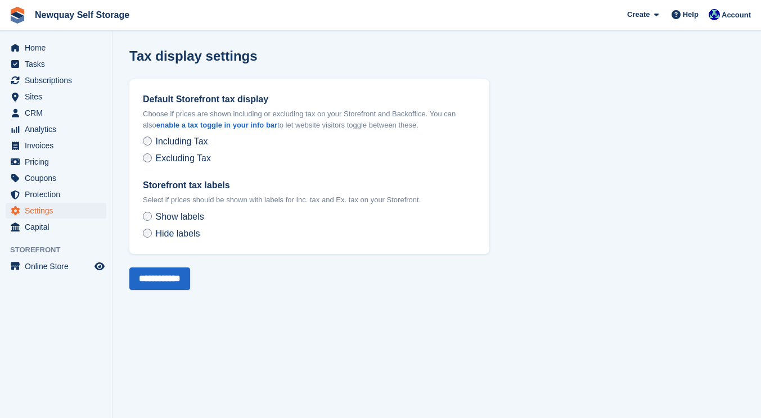
click at [56, 209] on span "Settings" at bounding box center [58, 211] width 67 height 16
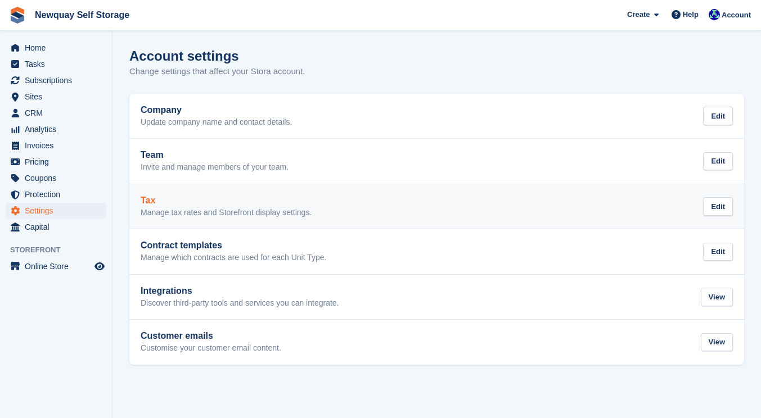
click at [208, 215] on p "Manage tax rates and Storefront display settings." at bounding box center [226, 213] width 171 height 10
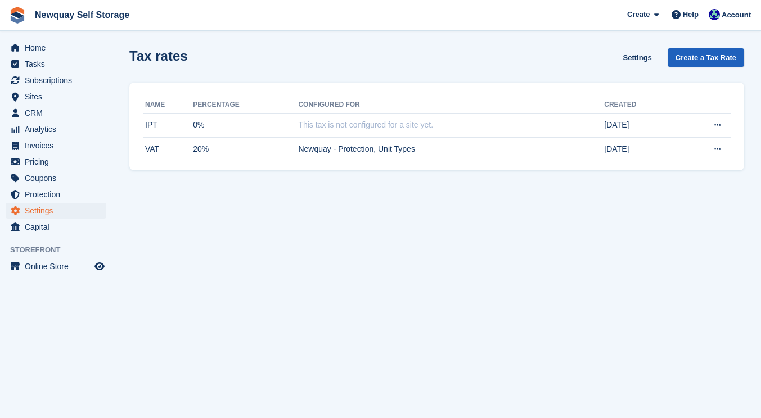
click at [702, 58] on link "Create a Tax Rate" at bounding box center [705, 57] width 76 height 19
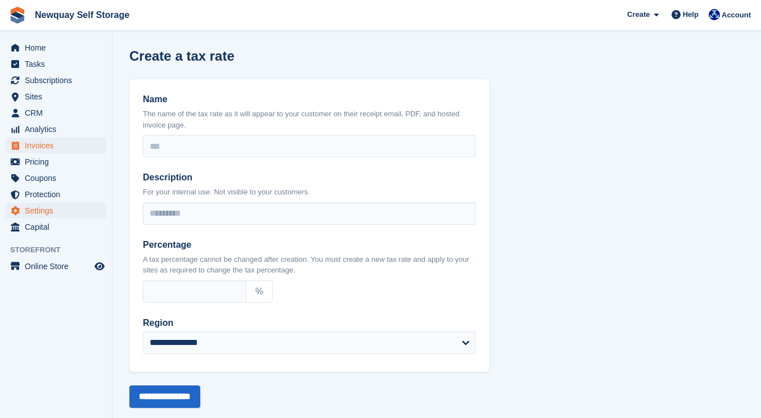
click at [58, 141] on span "Invoices" at bounding box center [58, 146] width 67 height 16
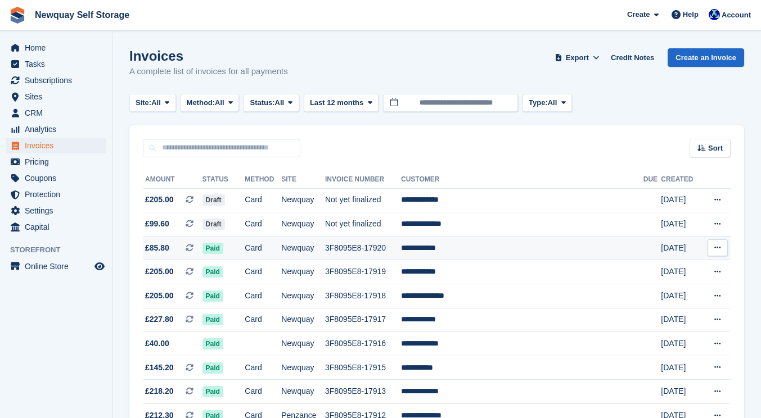
click at [245, 250] on td "Paid" at bounding box center [223, 248] width 43 height 24
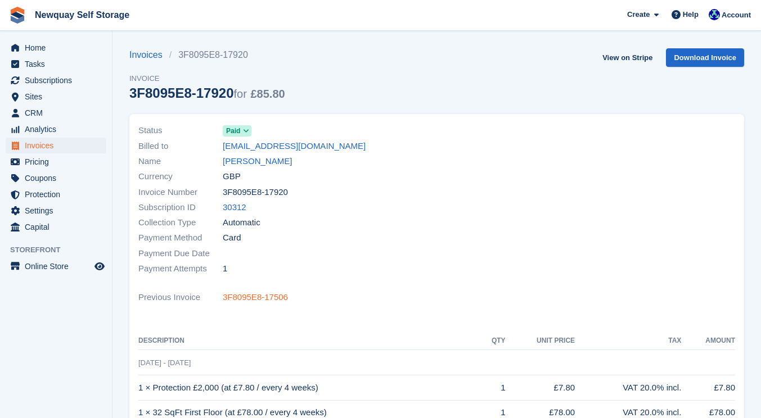
click at [254, 296] on link "3F8095E8-17506" at bounding box center [255, 297] width 65 height 13
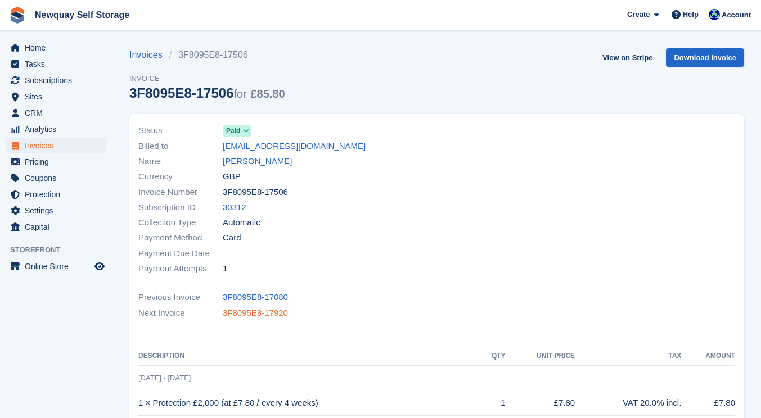
click at [254, 308] on link "3F8095E8-17920" at bounding box center [255, 313] width 65 height 13
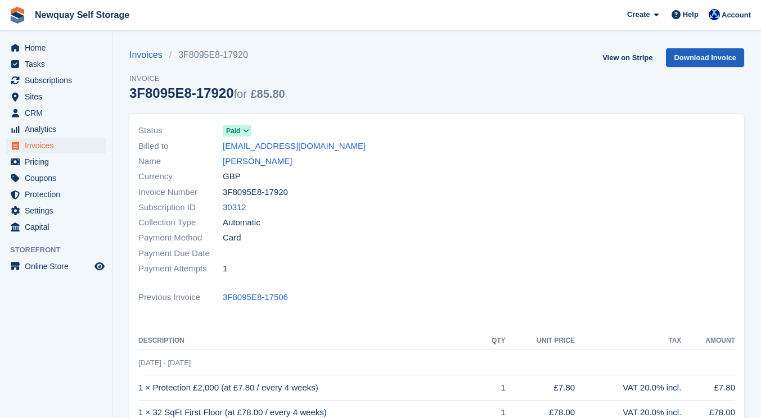
click at [695, 60] on link "Download Invoice" at bounding box center [705, 57] width 78 height 19
click at [149, 55] on link "Invoices" at bounding box center [149, 54] width 40 height 13
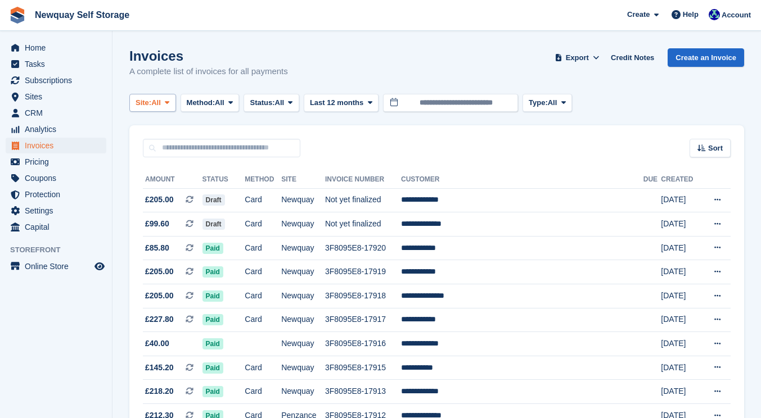
click at [165, 103] on button "Site: All" at bounding box center [152, 103] width 47 height 19
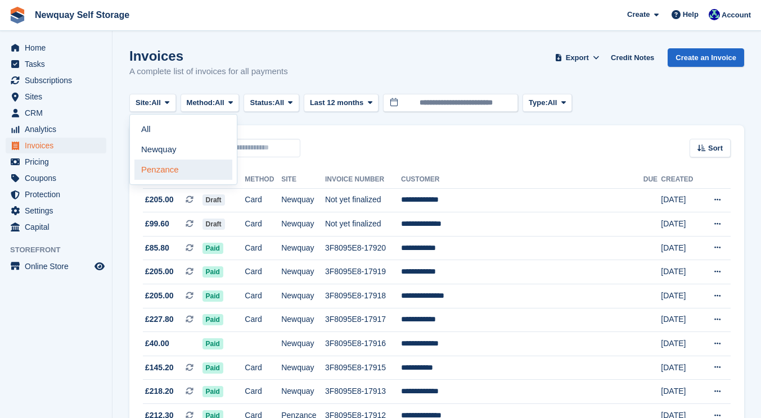
click at [159, 167] on link "Penzance" at bounding box center [183, 170] width 98 height 20
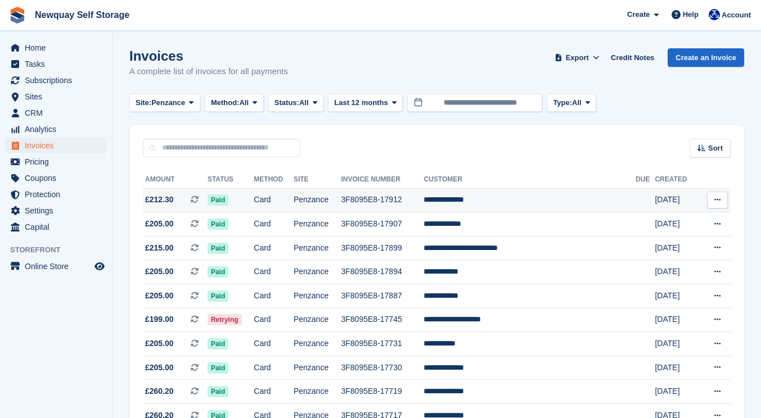
click at [281, 198] on td "Card" at bounding box center [274, 200] width 40 height 24
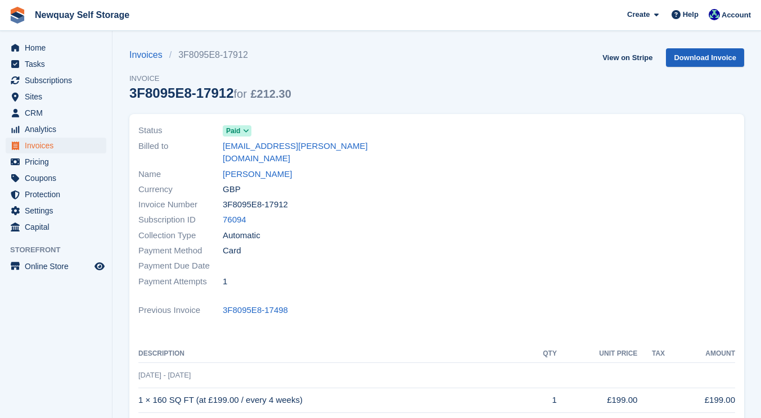
click at [712, 57] on link "Download Invoice" at bounding box center [705, 57] width 78 height 19
click at [48, 211] on span "Settings" at bounding box center [58, 211] width 67 height 16
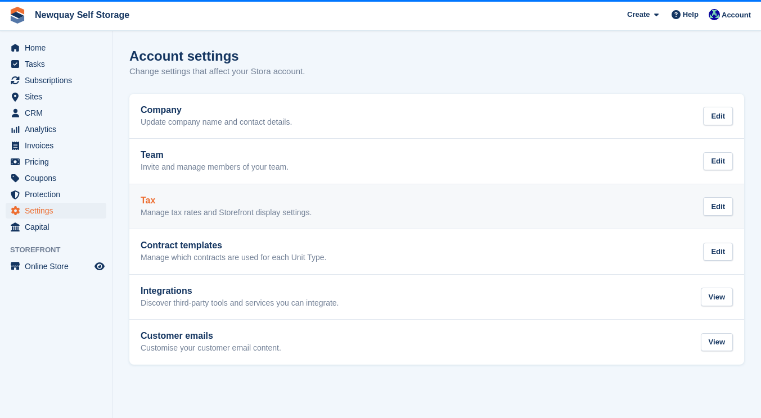
click at [345, 206] on div "Tax Manage tax rates and Storefront display settings. Edit" at bounding box center [437, 207] width 592 height 22
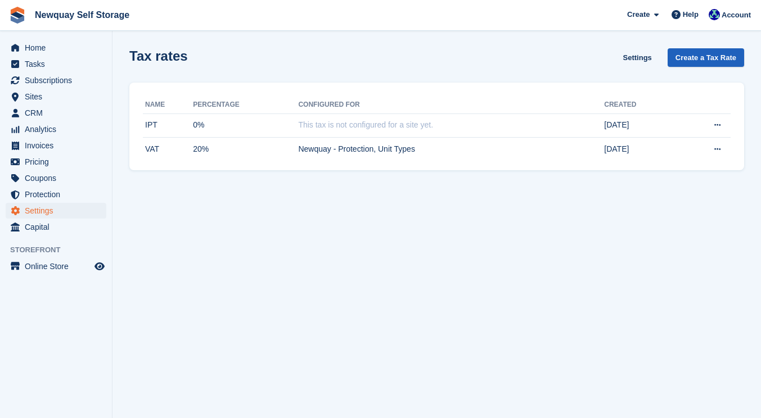
click at [689, 62] on link "Create a Tax Rate" at bounding box center [705, 57] width 76 height 19
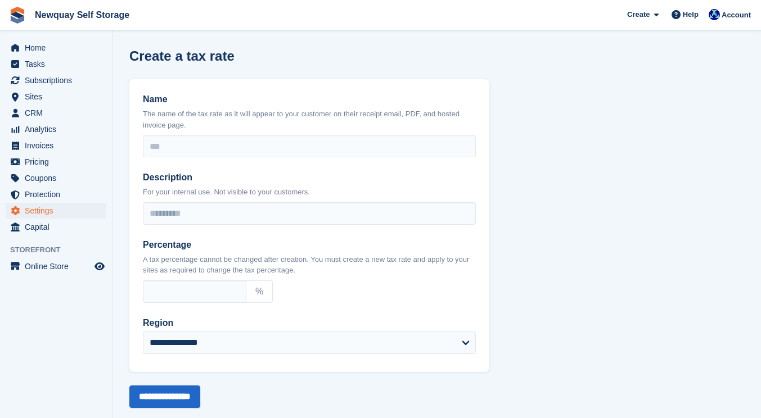
click at [45, 212] on span "Settings" at bounding box center [58, 211] width 67 height 16
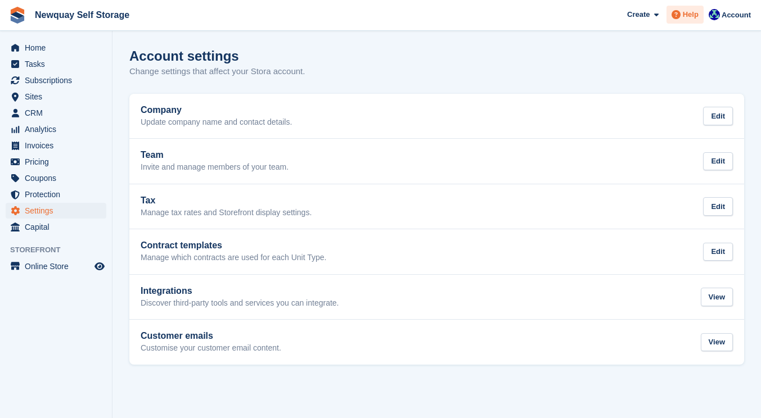
click at [691, 16] on span "Help" at bounding box center [691, 14] width 16 height 11
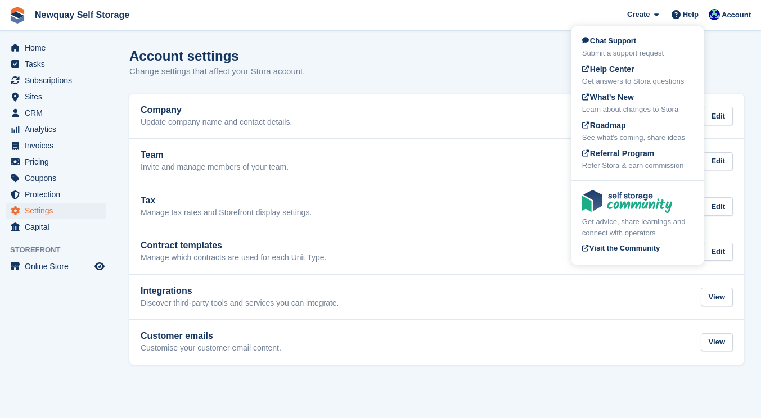
click at [731, 41] on section "Account settings Change settings that affect your Stora account. Company Update…" at bounding box center [436, 209] width 648 height 418
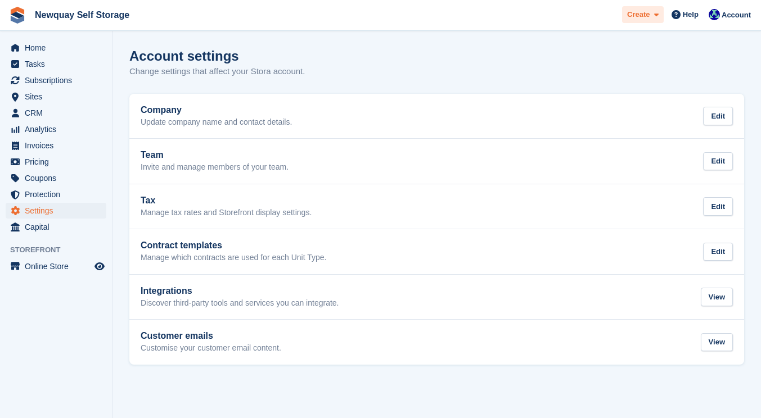
click at [644, 15] on span "Create" at bounding box center [638, 14] width 22 height 11
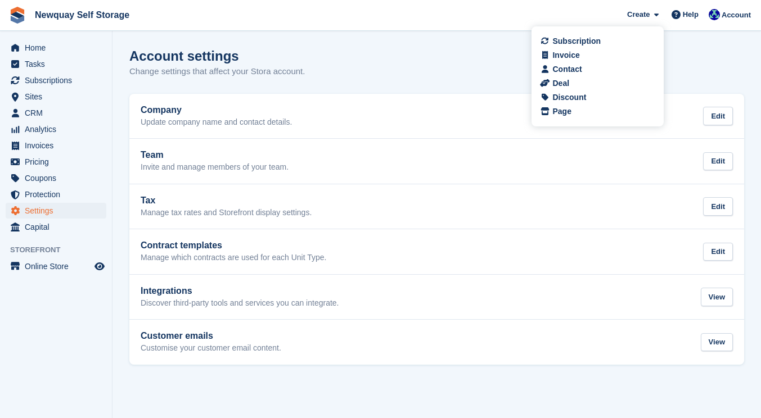
click at [478, 65] on div "Account settings Change settings that affect your Stora account." at bounding box center [436, 69] width 615 height 43
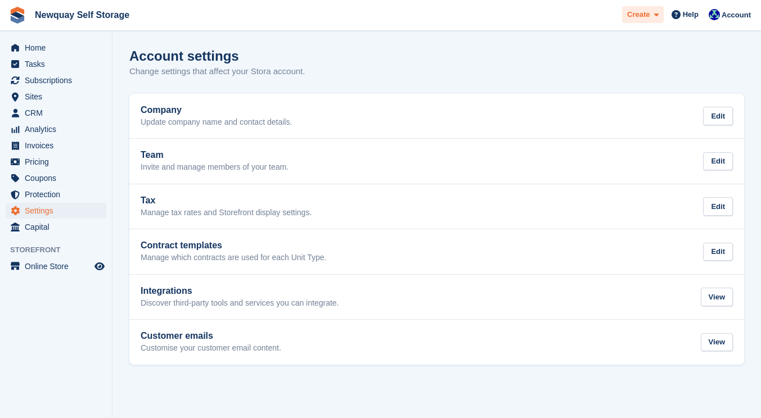
click at [657, 13] on icon at bounding box center [656, 14] width 4 height 7
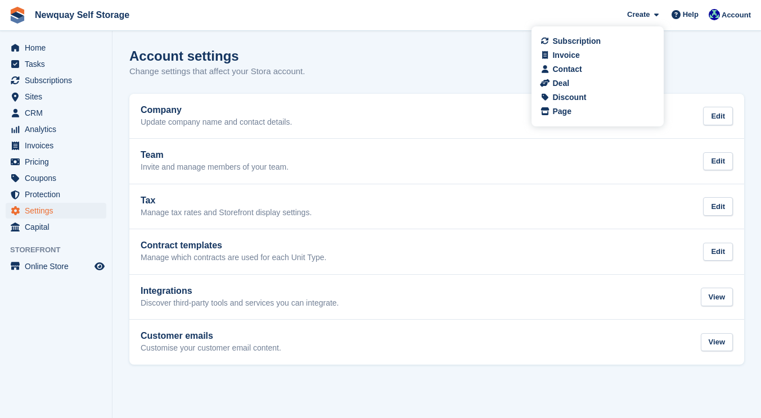
click at [479, 75] on div "Account settings Change settings that affect your Stora account." at bounding box center [436, 69] width 615 height 43
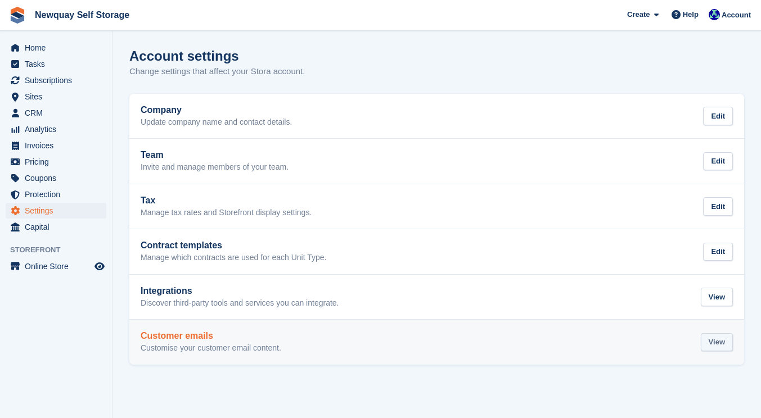
click at [710, 335] on div "View" at bounding box center [717, 342] width 32 height 19
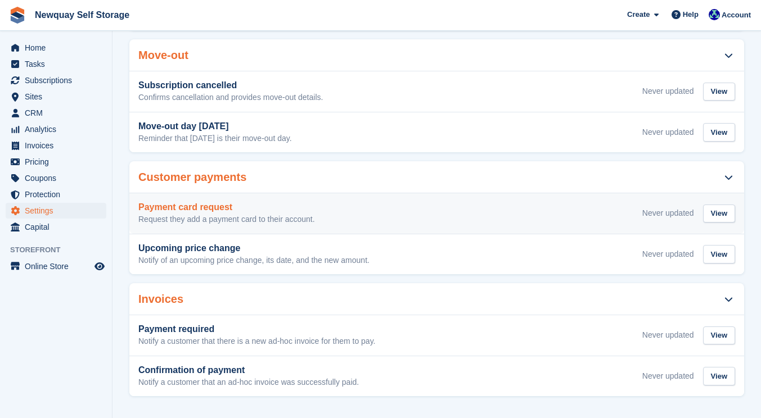
scroll to position [495, 0]
click at [717, 213] on div "View" at bounding box center [719, 214] width 32 height 19
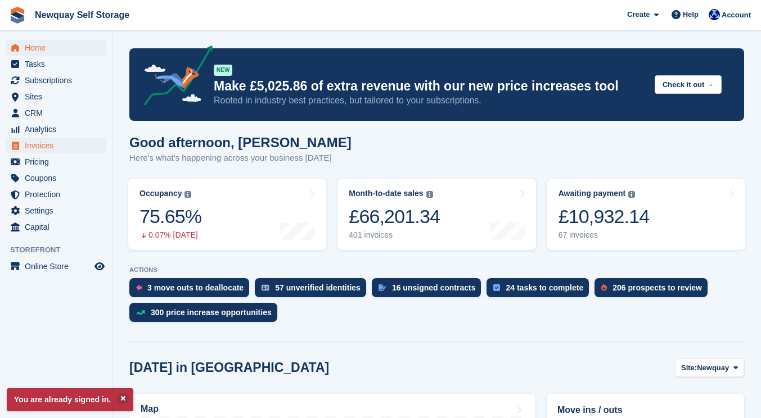
click at [76, 148] on span "Invoices" at bounding box center [58, 146] width 67 height 16
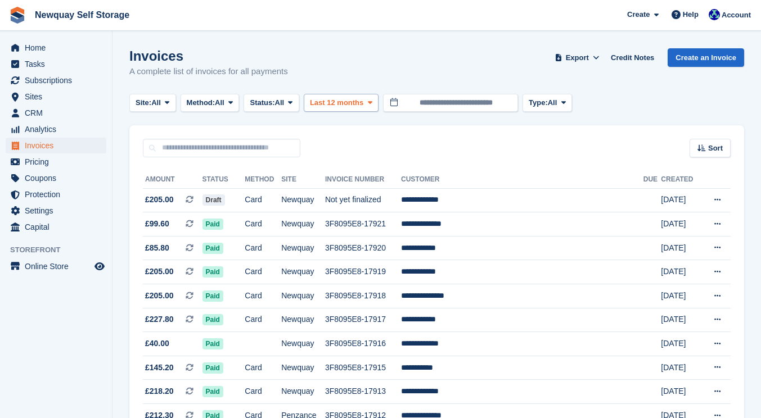
click at [372, 102] on icon at bounding box center [370, 102] width 4 height 7
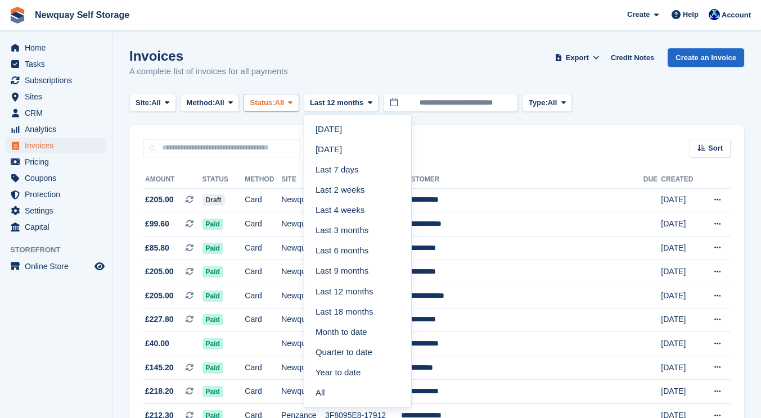
click at [292, 103] on icon at bounding box center [290, 102] width 4 height 7
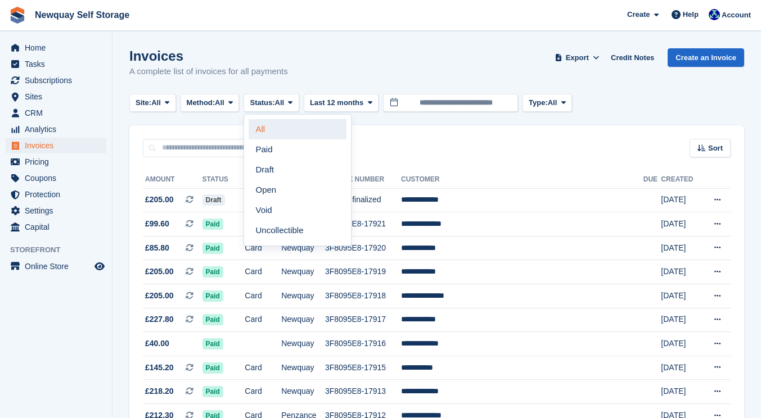
click at [295, 129] on link "All" at bounding box center [298, 129] width 98 height 20
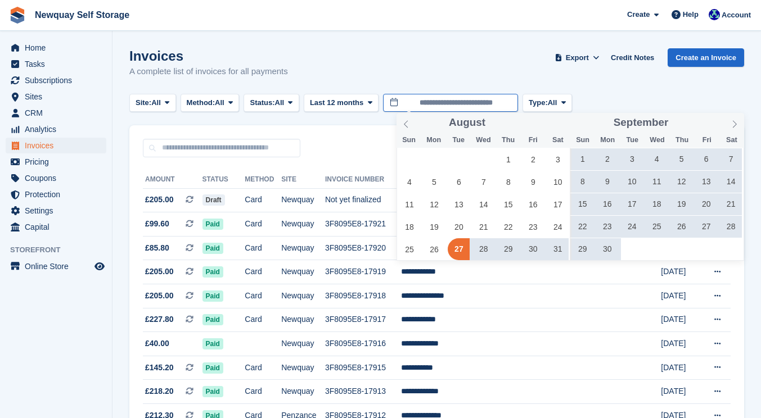
click at [466, 104] on input "**********" at bounding box center [450, 103] width 135 height 19
click at [509, 157] on span "1" at bounding box center [508, 159] width 22 height 22
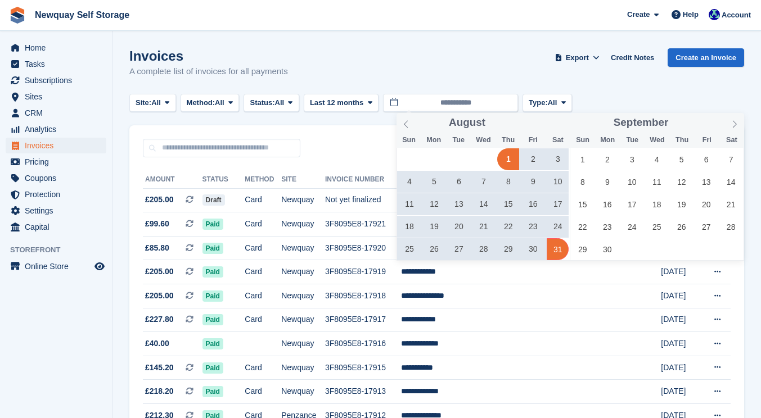
click at [559, 253] on span "31" at bounding box center [558, 249] width 22 height 22
type input "**********"
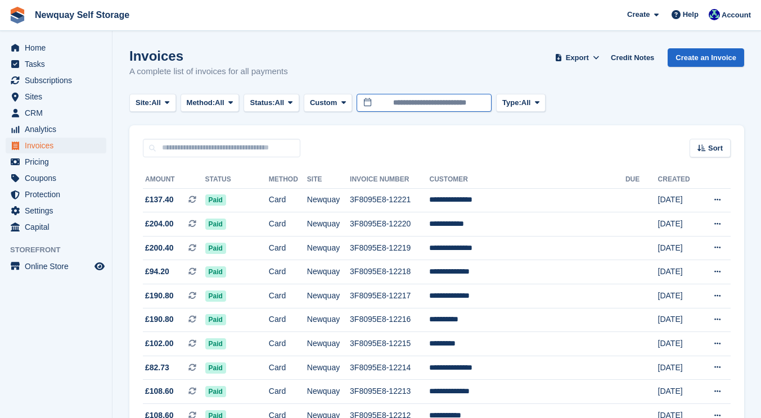
click at [491, 103] on input "**********" at bounding box center [424, 103] width 135 height 19
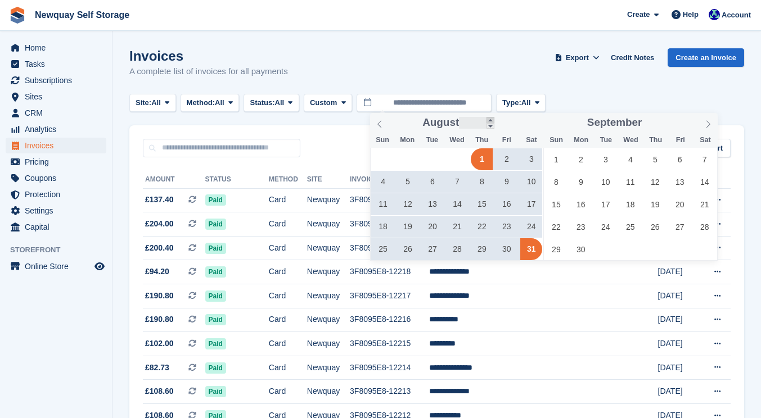
click at [491, 121] on span at bounding box center [490, 120] width 8 height 6
type input "****"
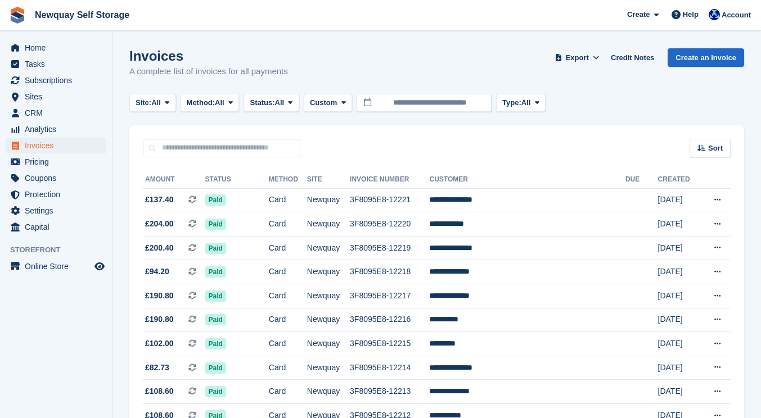
click at [485, 101] on input "**********" at bounding box center [424, 103] width 135 height 19
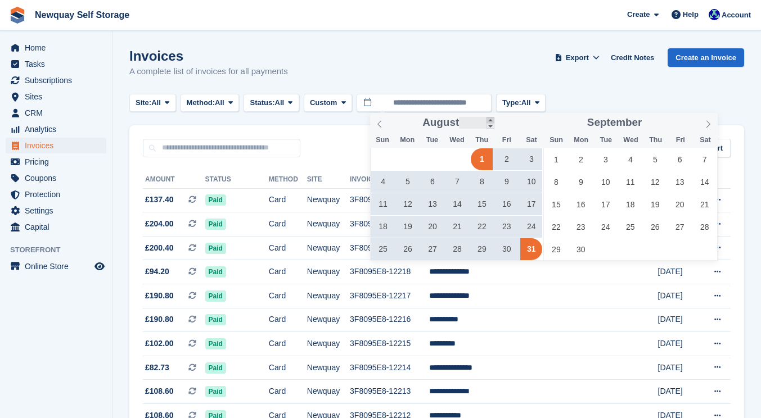
click at [493, 120] on span at bounding box center [490, 120] width 8 height 6
type input "****"
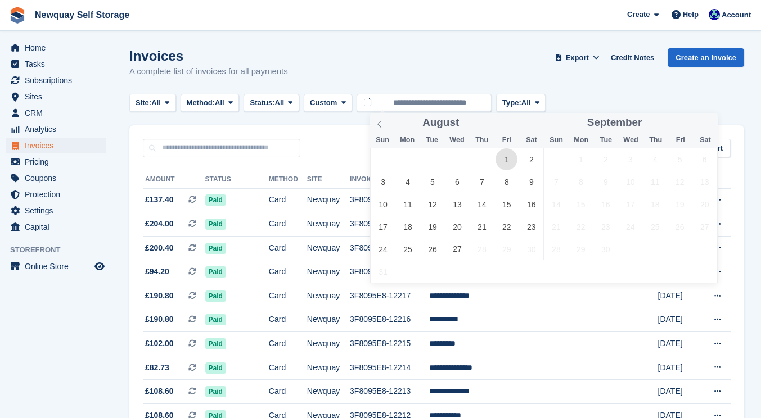
click at [509, 157] on span "1" at bounding box center [506, 159] width 22 height 22
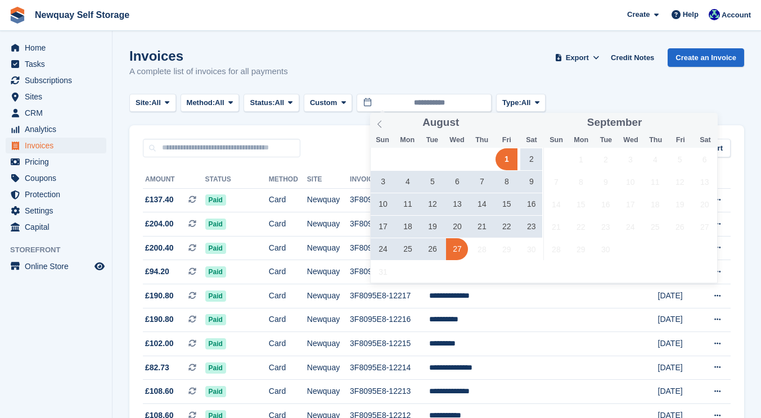
click at [463, 250] on span "27" at bounding box center [457, 249] width 22 height 22
type input "**********"
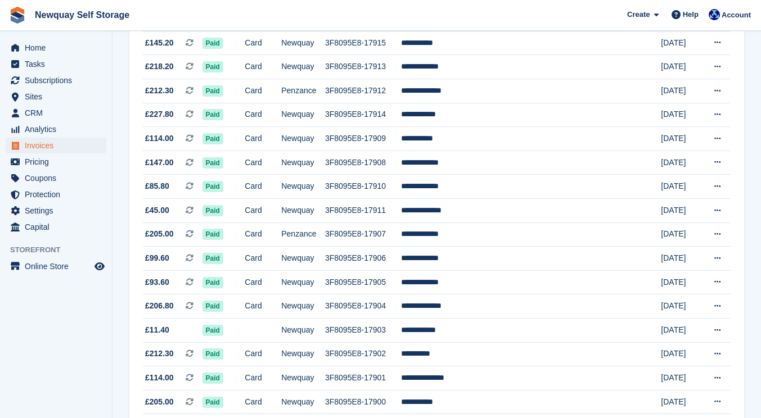
scroll to position [324, 0]
